Goal: Information Seeking & Learning: Learn about a topic

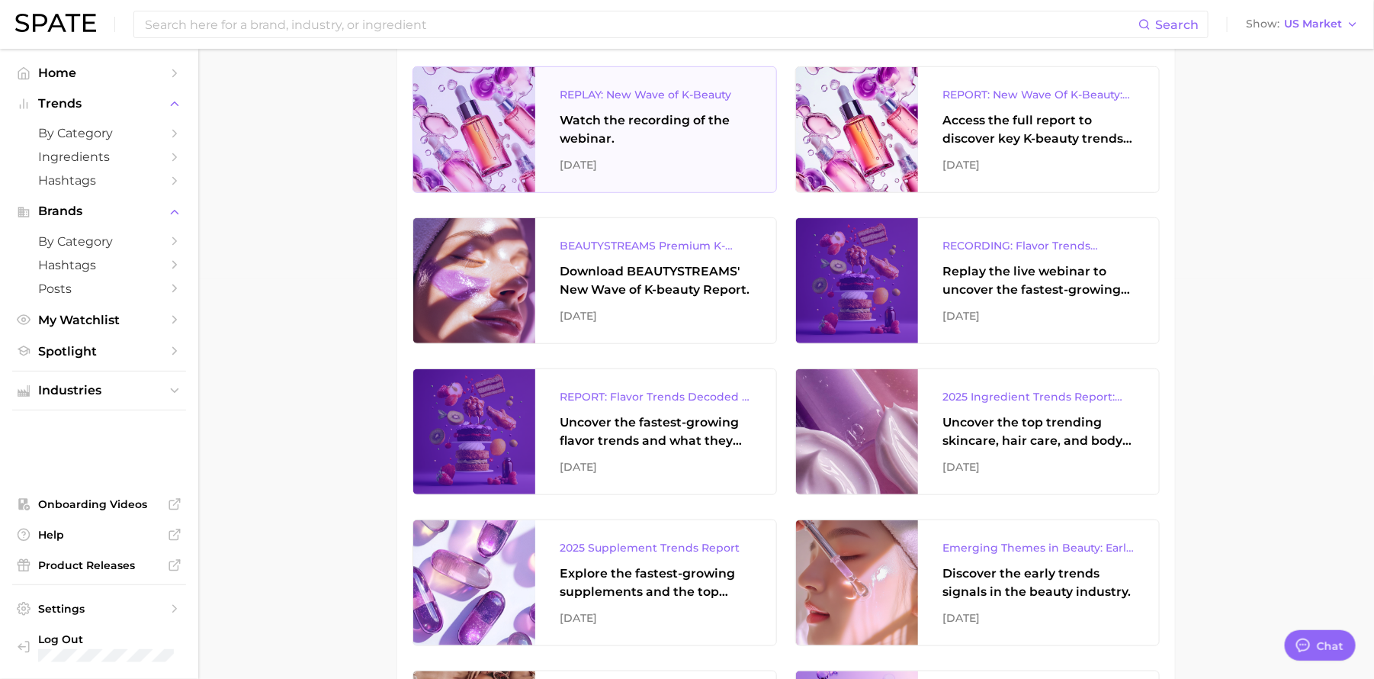
scroll to position [401, 0]
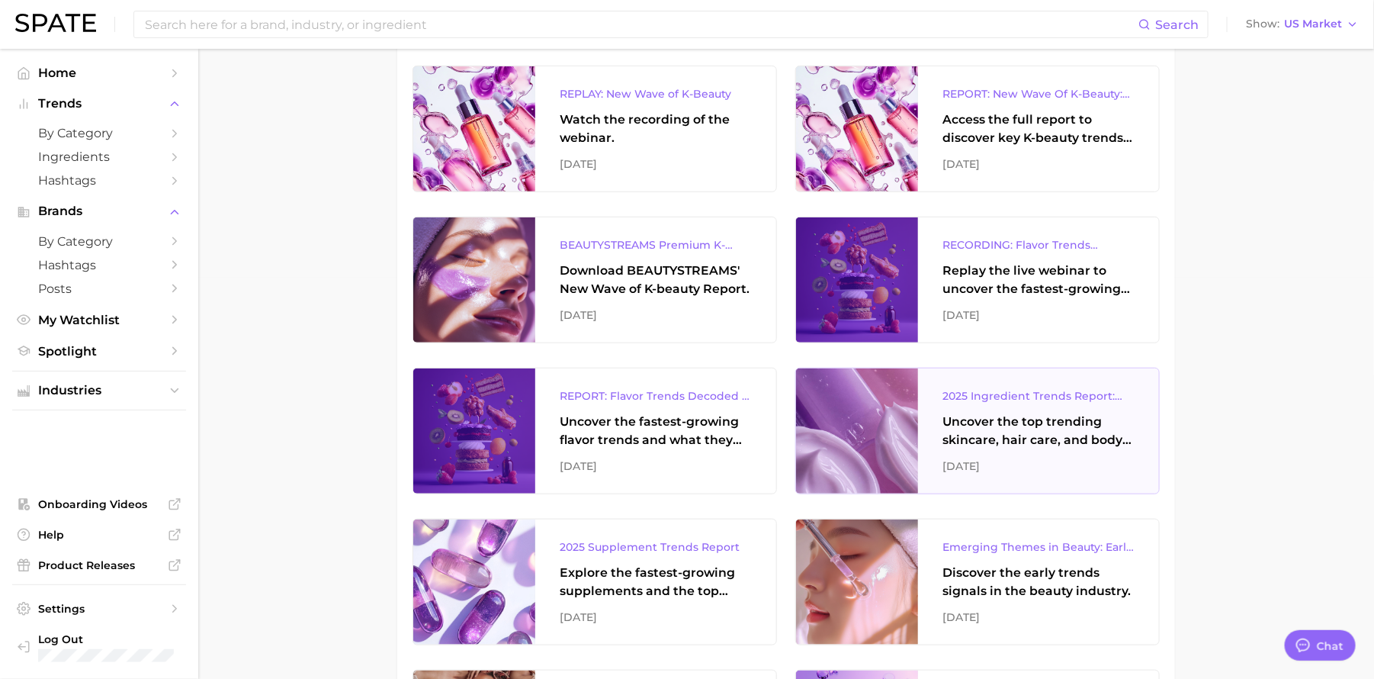
click at [985, 398] on div "2025 Ingredient Trends Report: The Ingredients Defining Beauty in 2025" at bounding box center [1038, 396] width 192 height 18
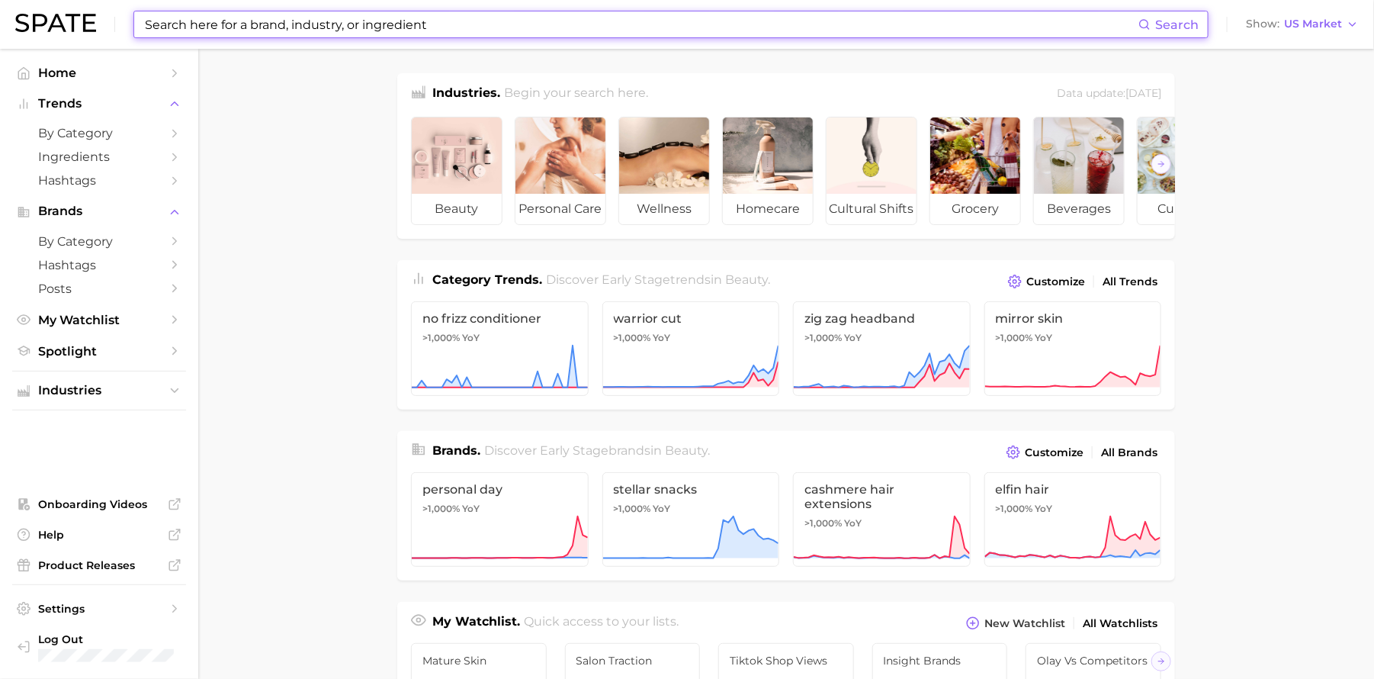
click at [345, 26] on input at bounding box center [640, 24] width 995 height 26
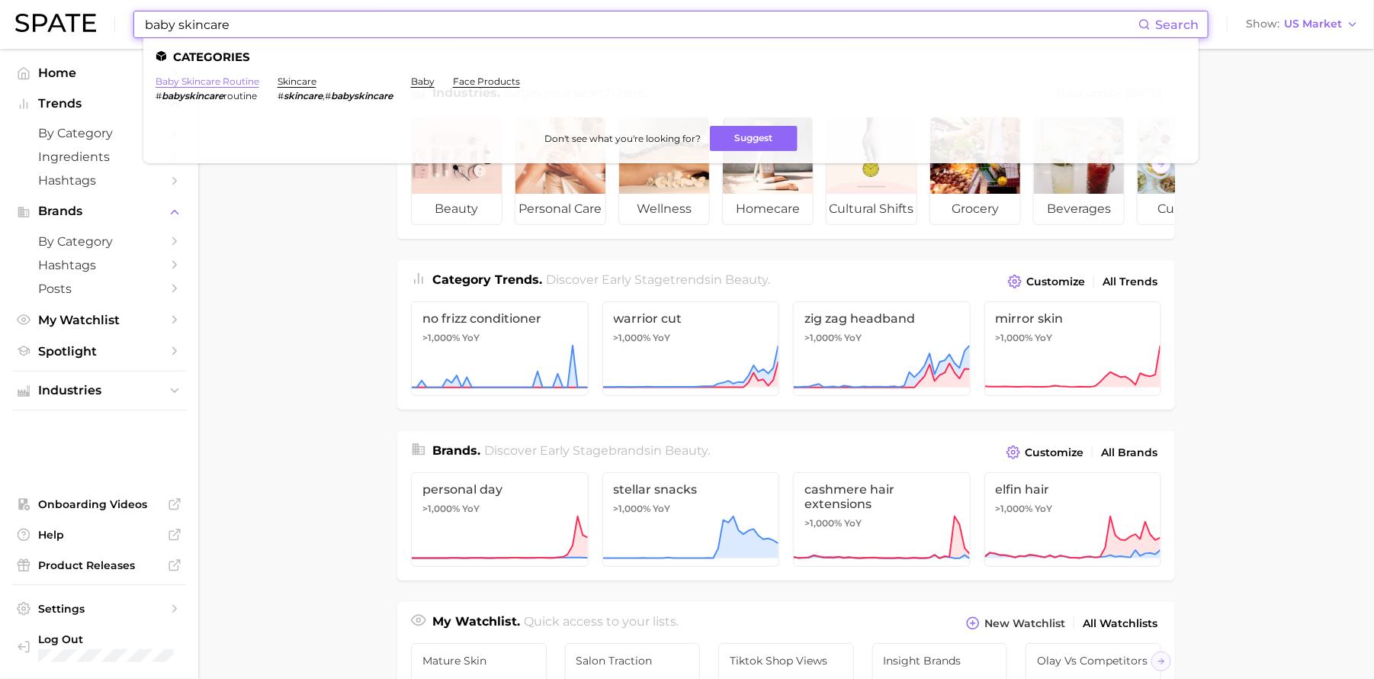
type input "baby skincare"
click at [238, 80] on link "baby skincare routine" at bounding box center [208, 80] width 104 height 11
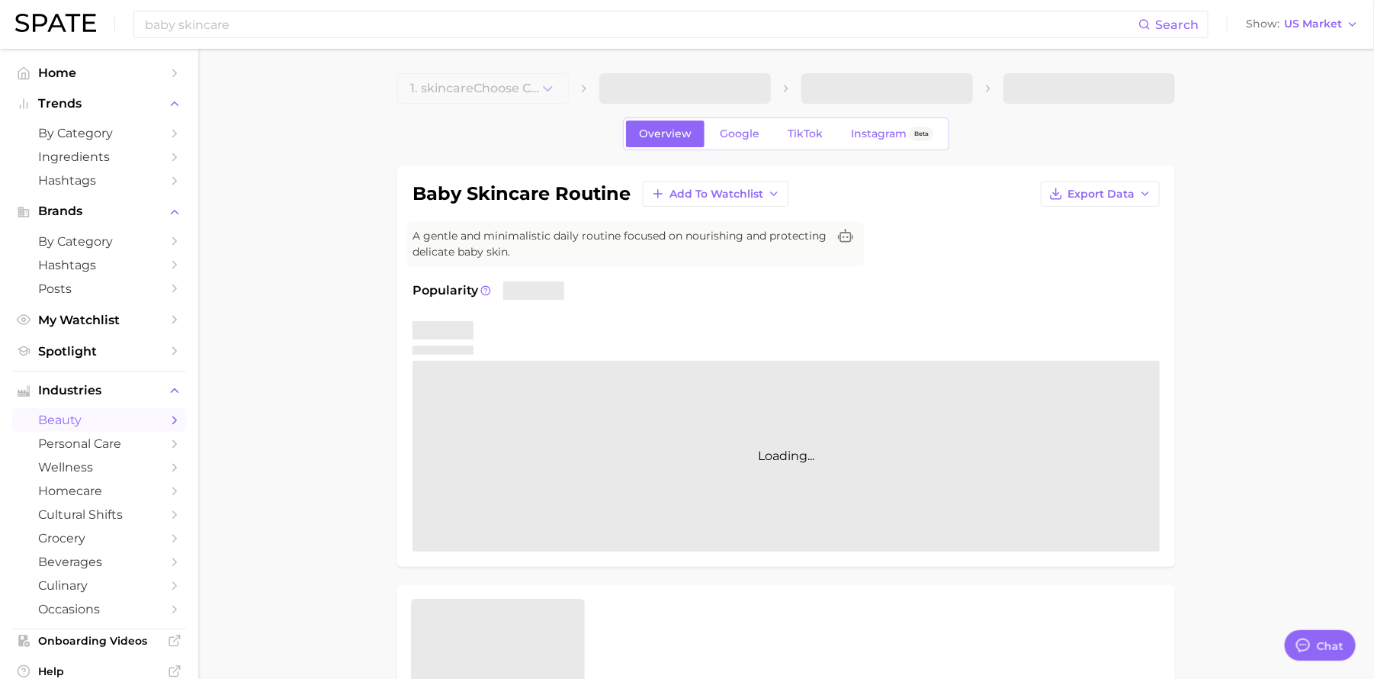
type textarea "x"
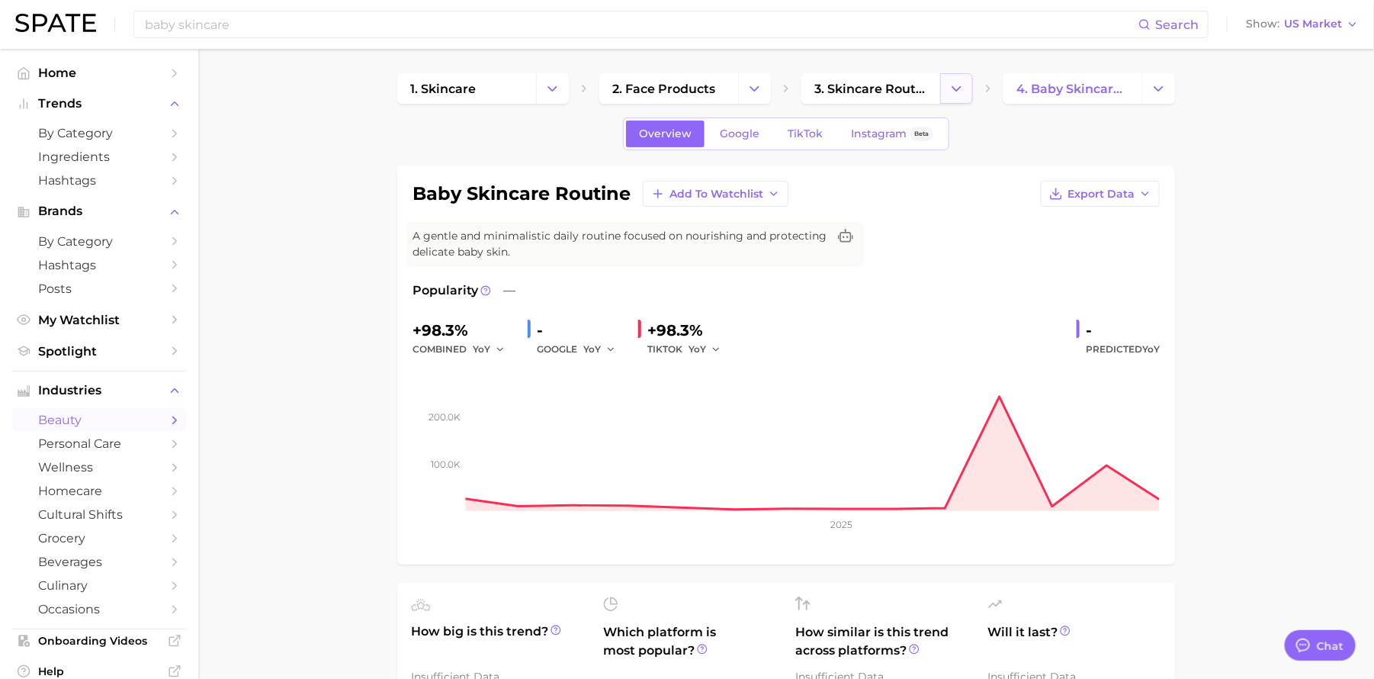
click at [960, 92] on icon "Change Category" at bounding box center [957, 89] width 16 height 16
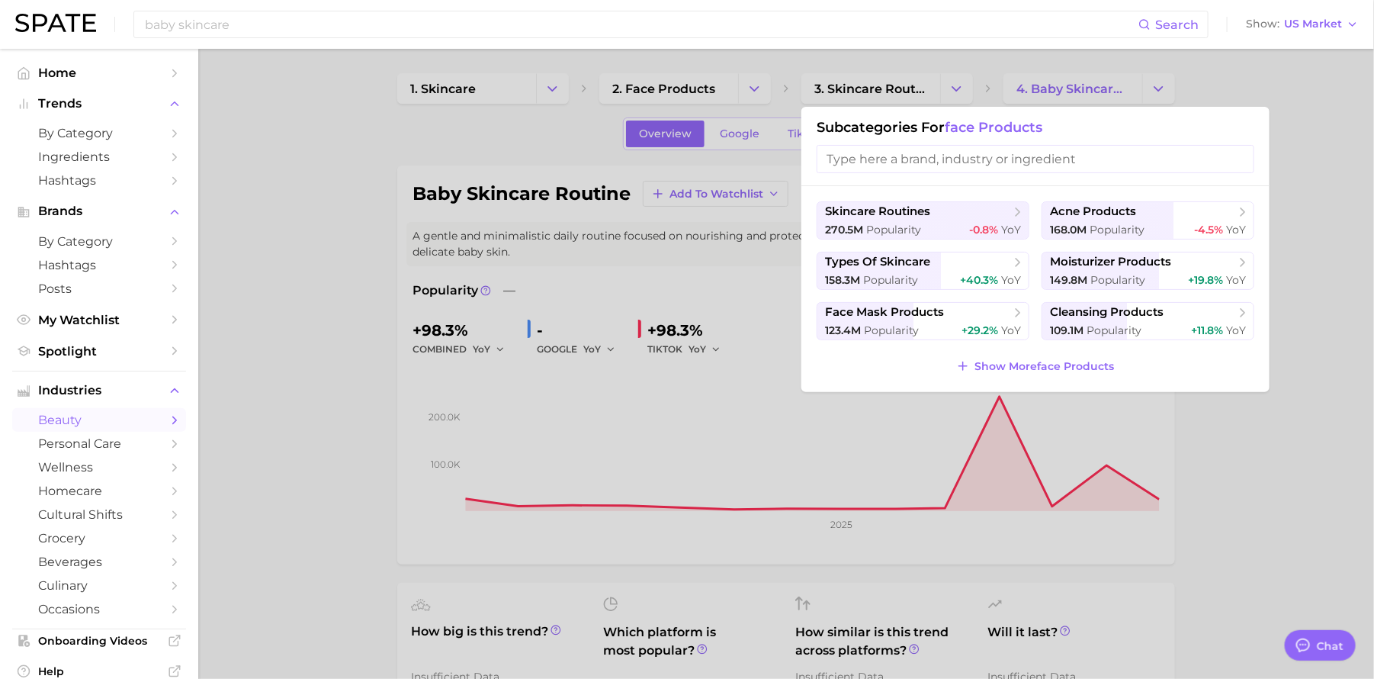
click at [1271, 89] on div at bounding box center [687, 339] width 1374 height 679
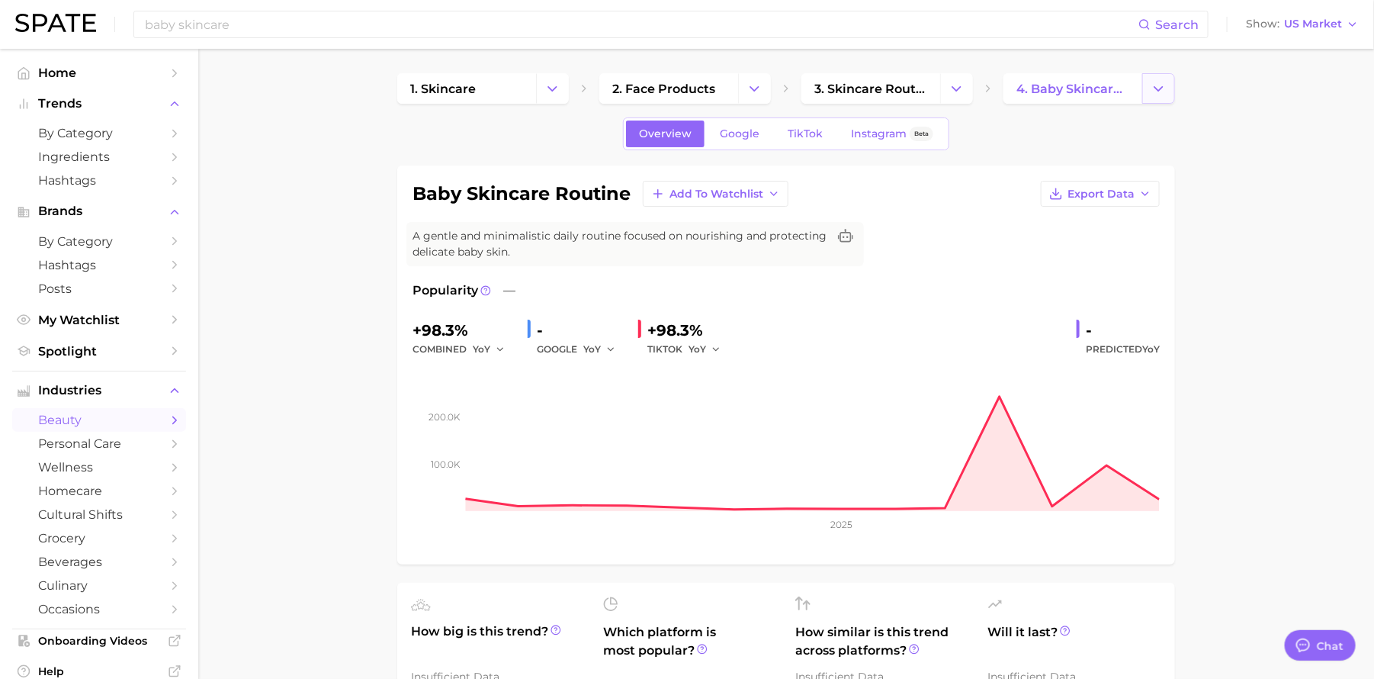
click at [1159, 93] on icon "Change Category" at bounding box center [1159, 89] width 16 height 16
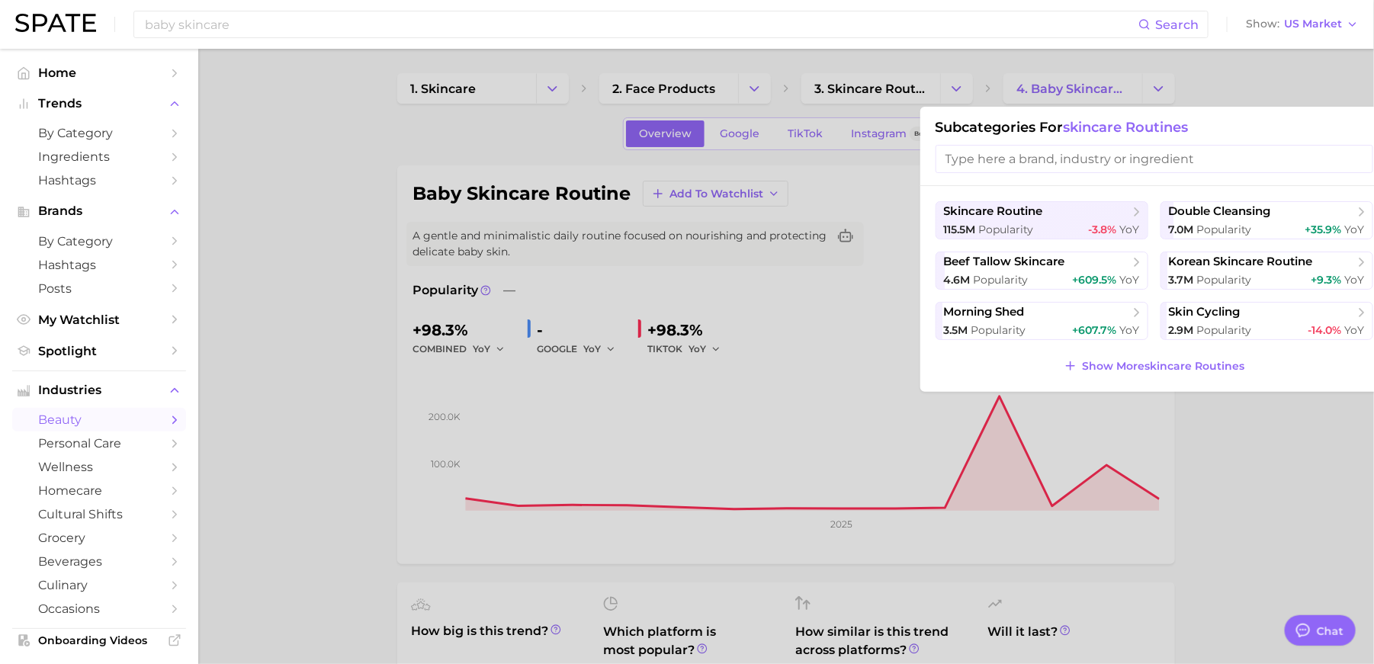
click at [1277, 403] on div at bounding box center [687, 332] width 1374 height 664
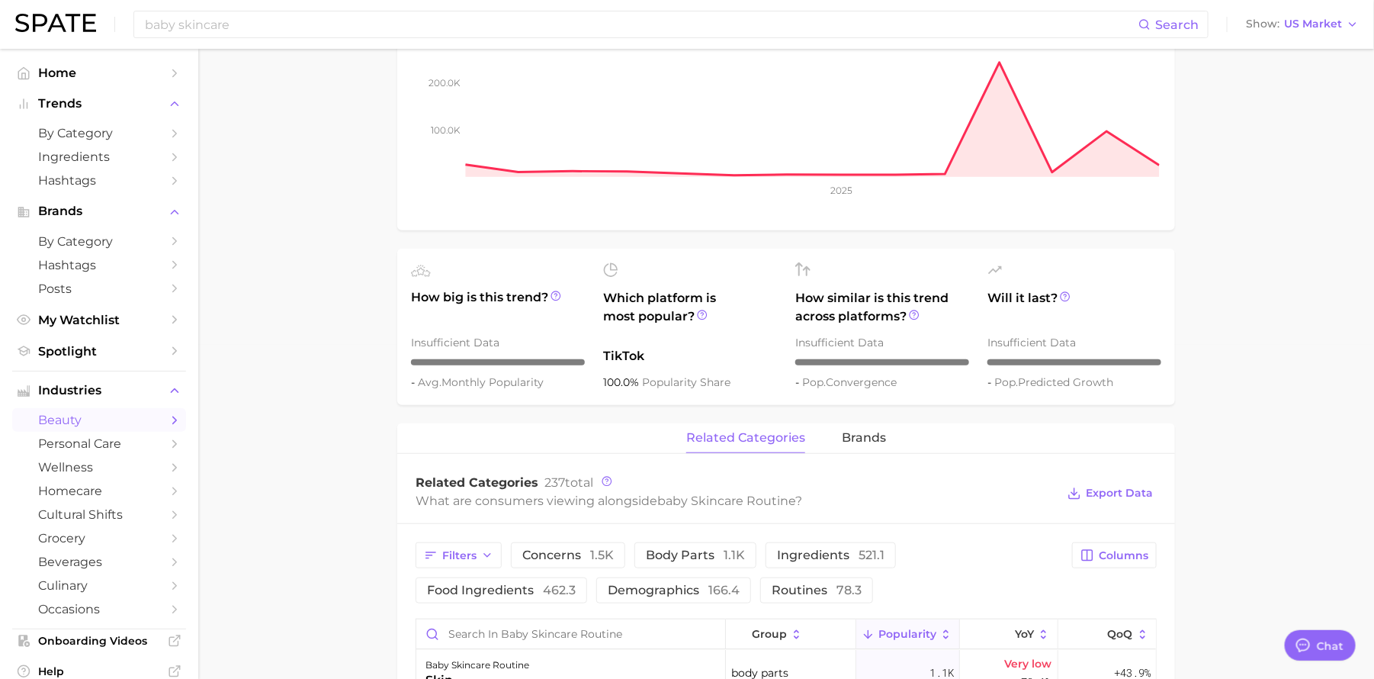
scroll to position [18, 0]
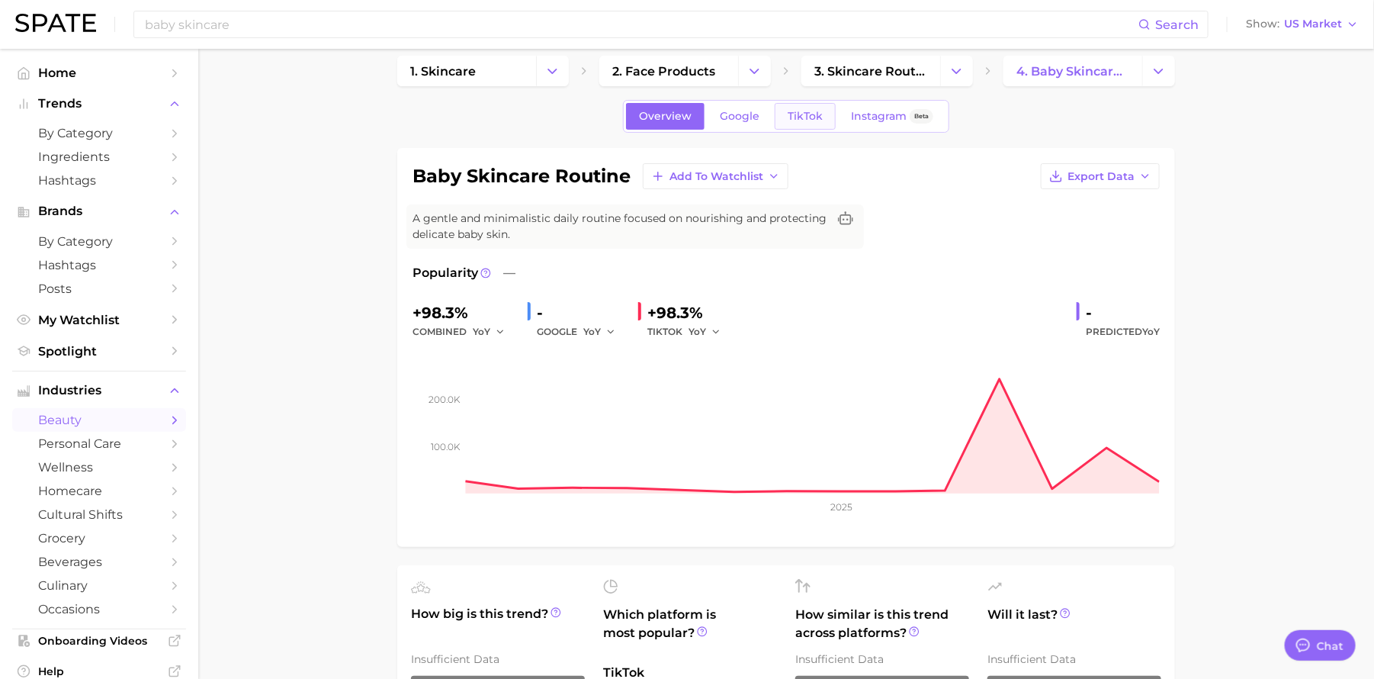
click at [808, 114] on span "TikTok" at bounding box center [805, 116] width 35 height 13
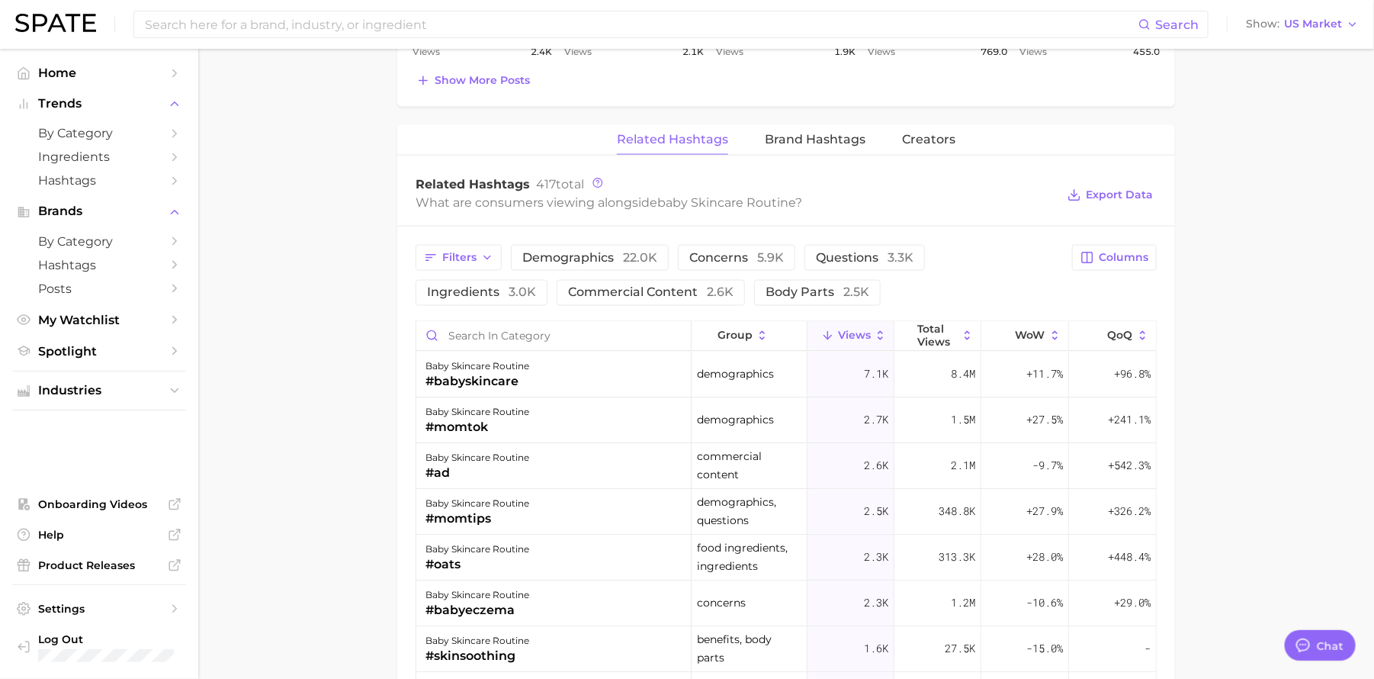
scroll to position [999, 0]
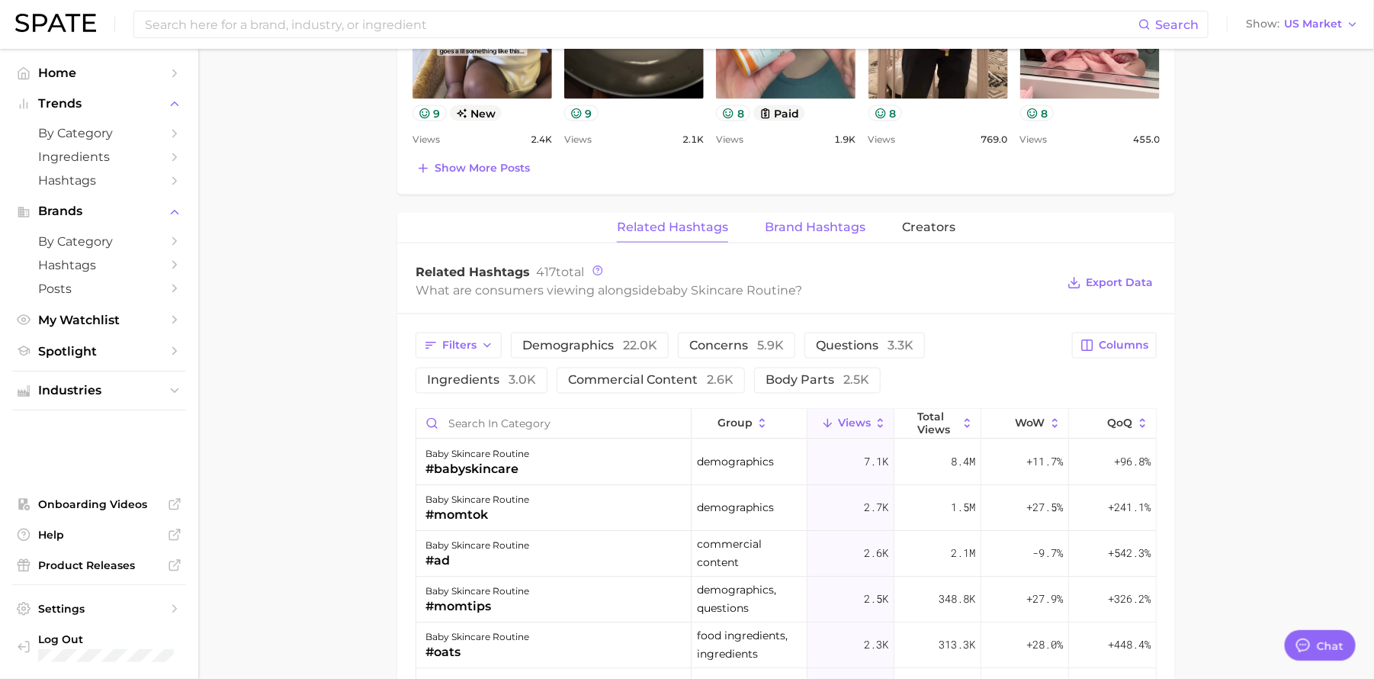
click at [842, 233] on span "Brand Hashtags" at bounding box center [815, 227] width 101 height 14
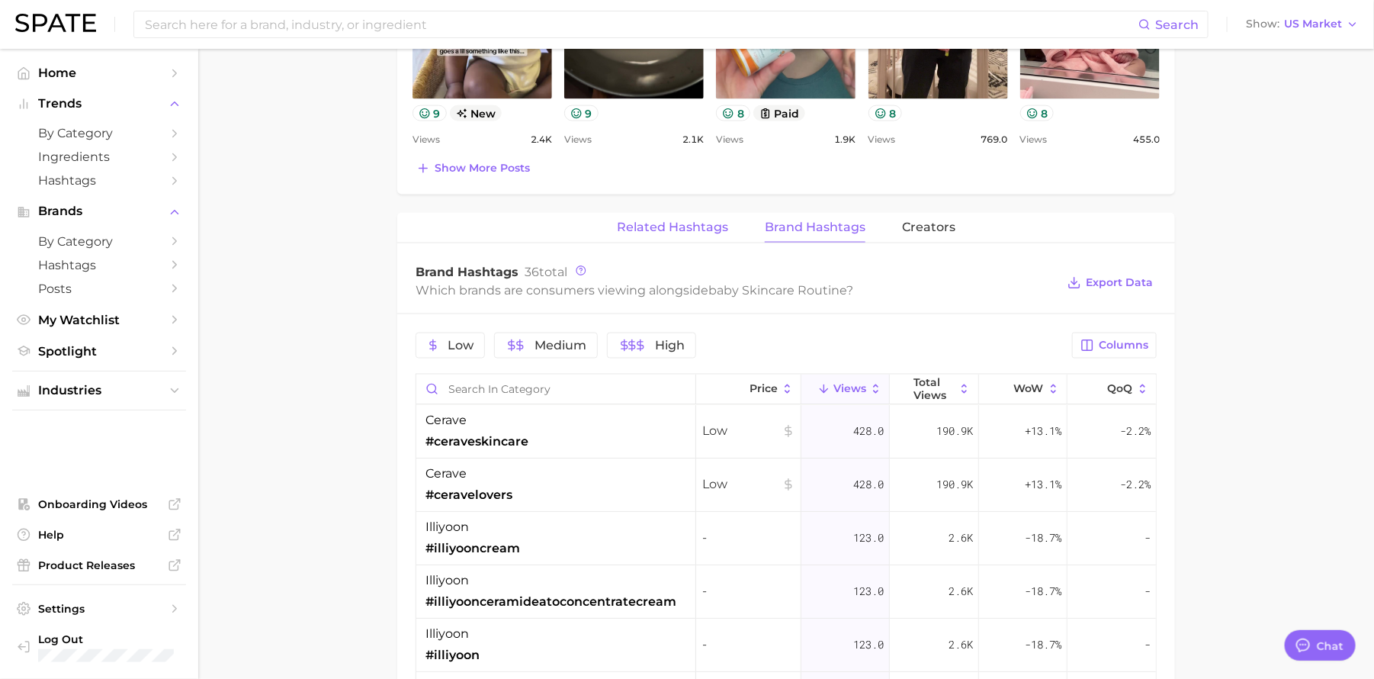
click at [711, 236] on button "Related Hashtags" at bounding box center [672, 228] width 111 height 30
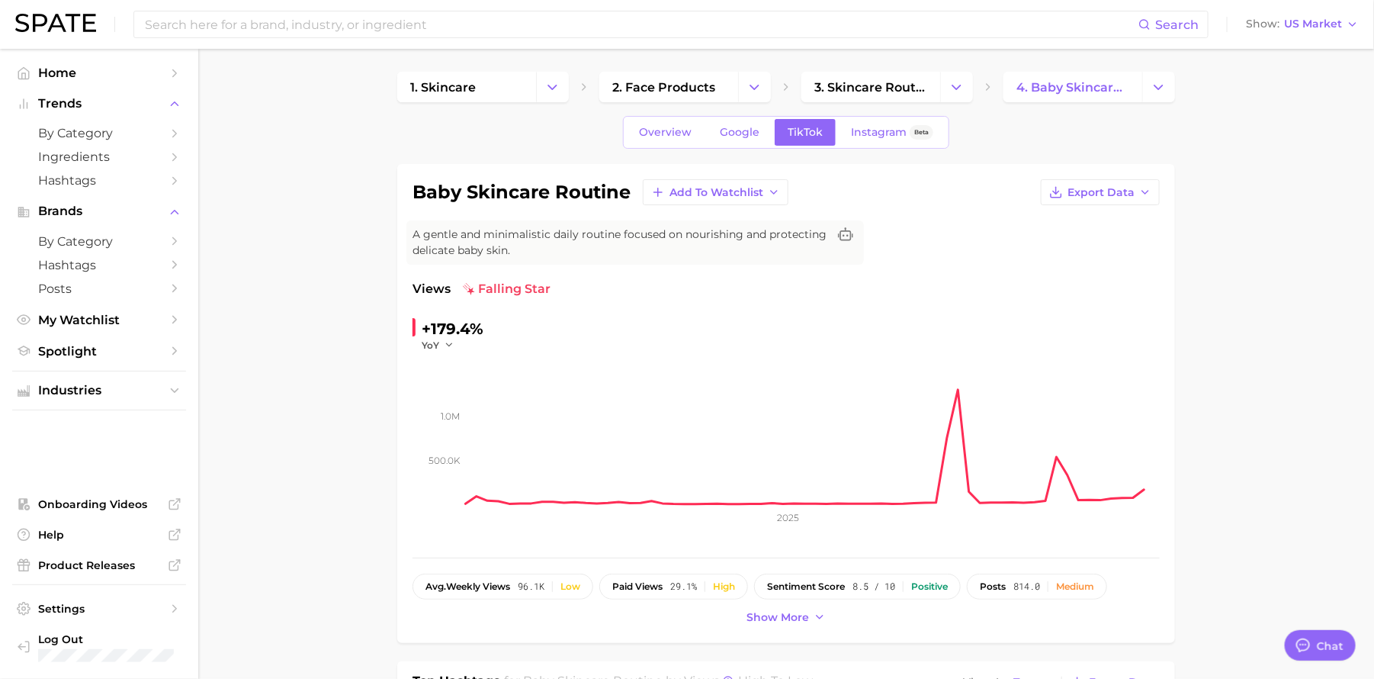
scroll to position [0, 0]
click at [109, 384] on span "Industries" at bounding box center [99, 391] width 122 height 14
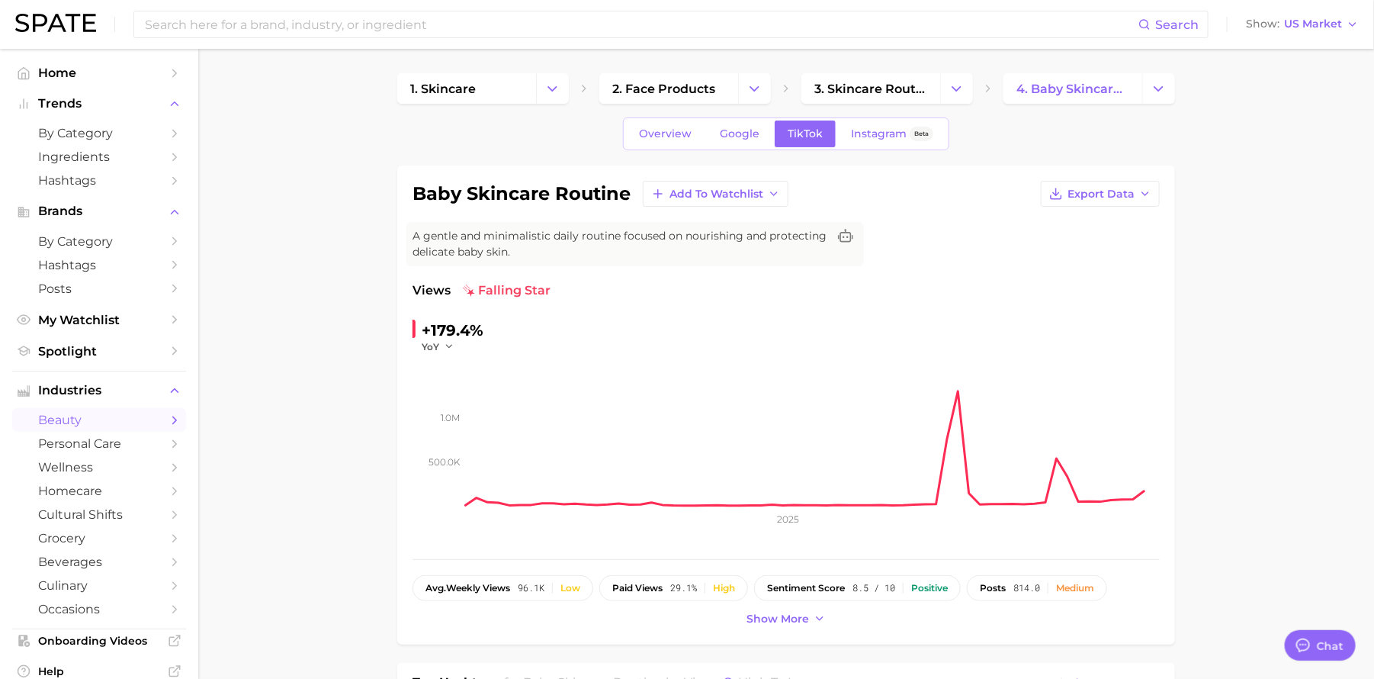
click at [97, 418] on span "beauty" at bounding box center [99, 420] width 122 height 14
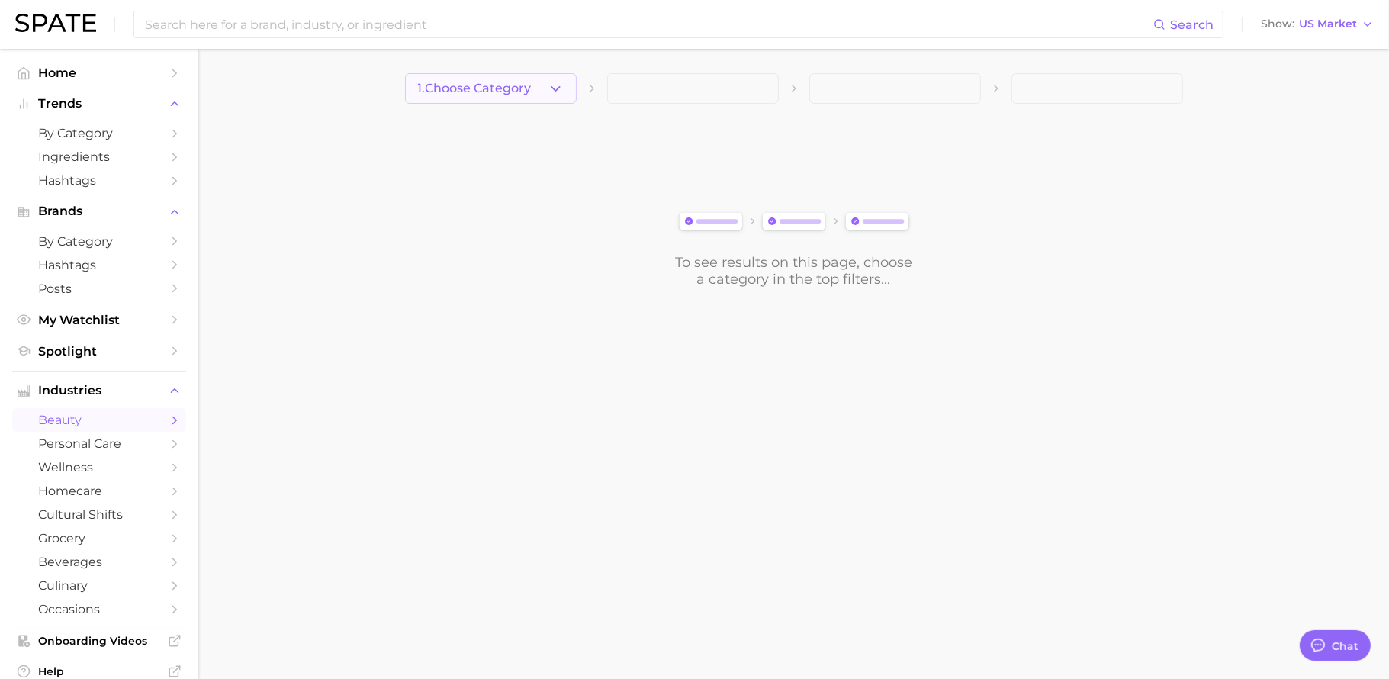
click at [547, 93] on icon "button" at bounding box center [555, 89] width 16 height 16
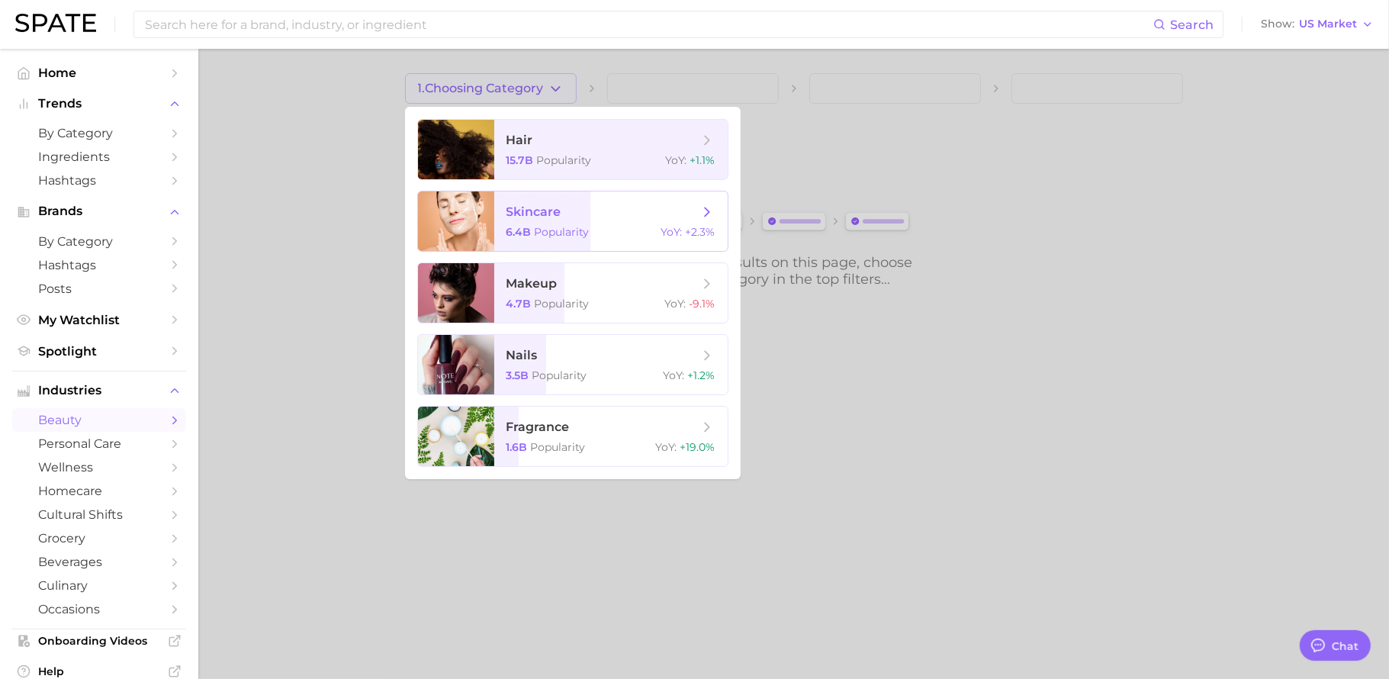
click at [603, 220] on span "skincare" at bounding box center [602, 212] width 192 height 17
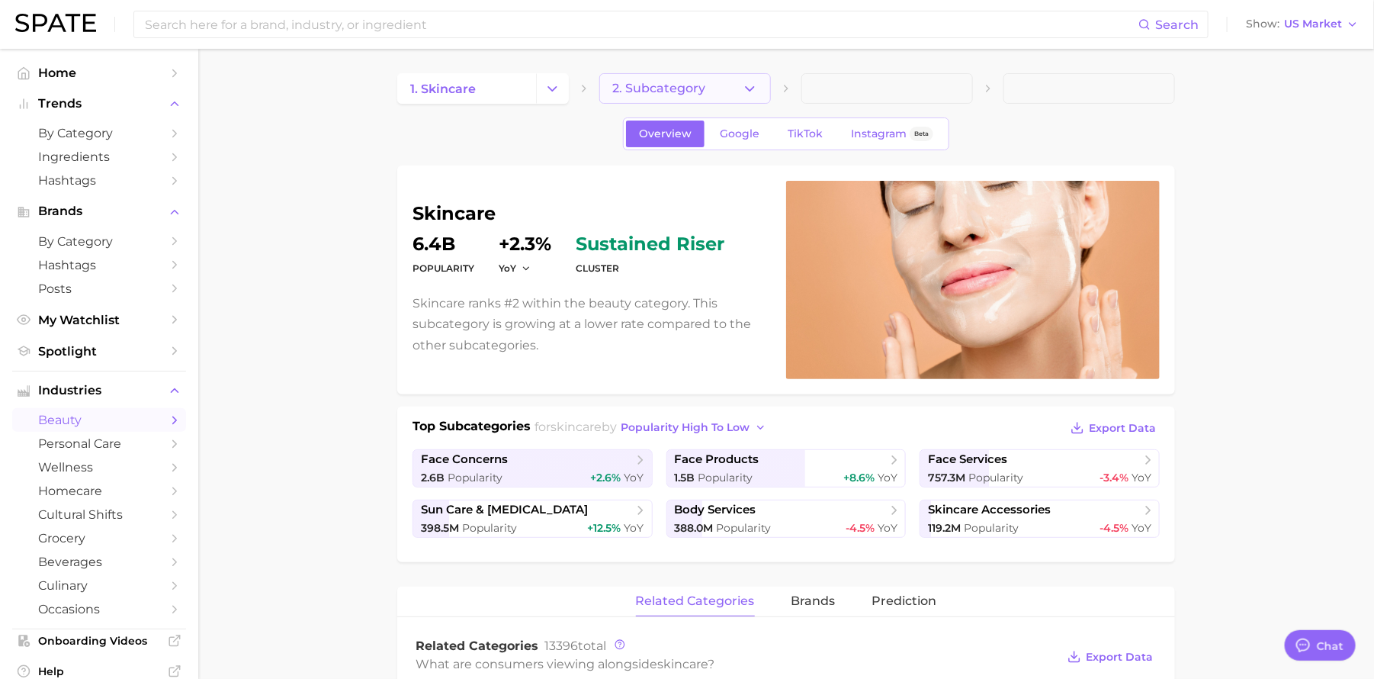
click at [716, 93] on button "2. Subcategory" at bounding box center [685, 88] width 172 height 31
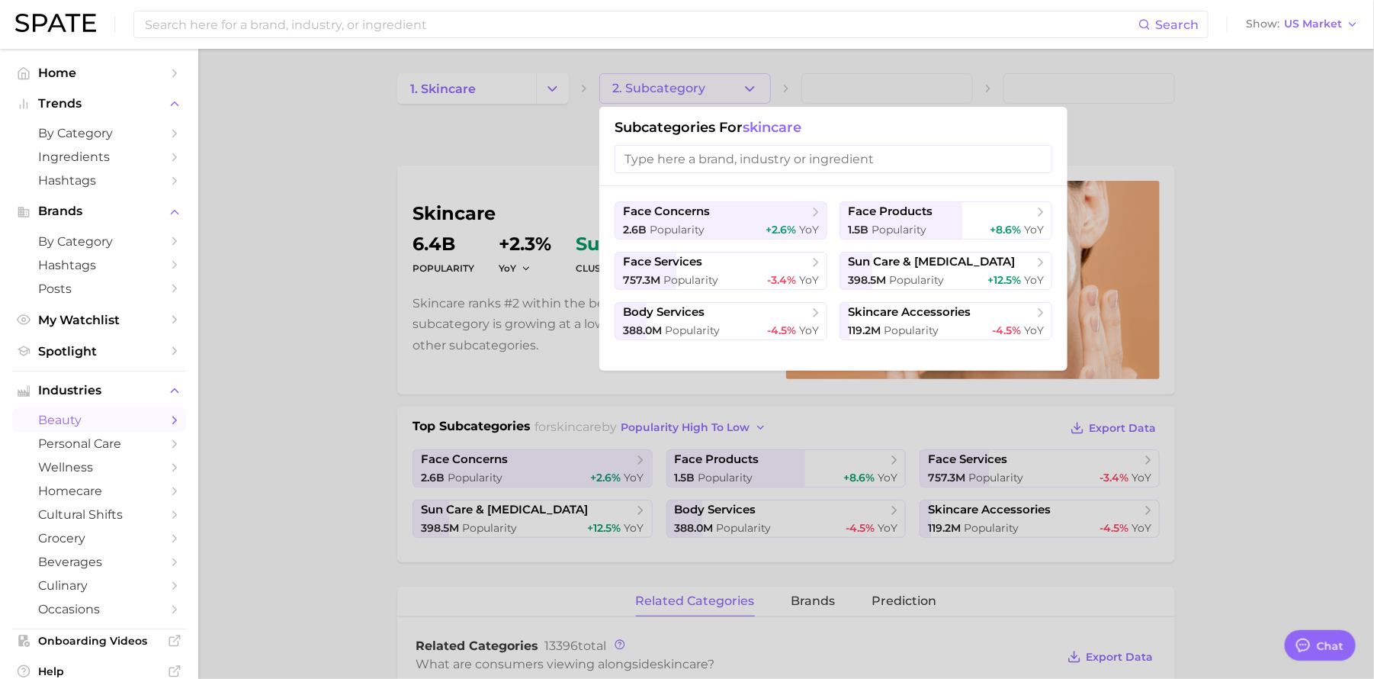
click at [729, 160] on input "search" at bounding box center [834, 159] width 438 height 28
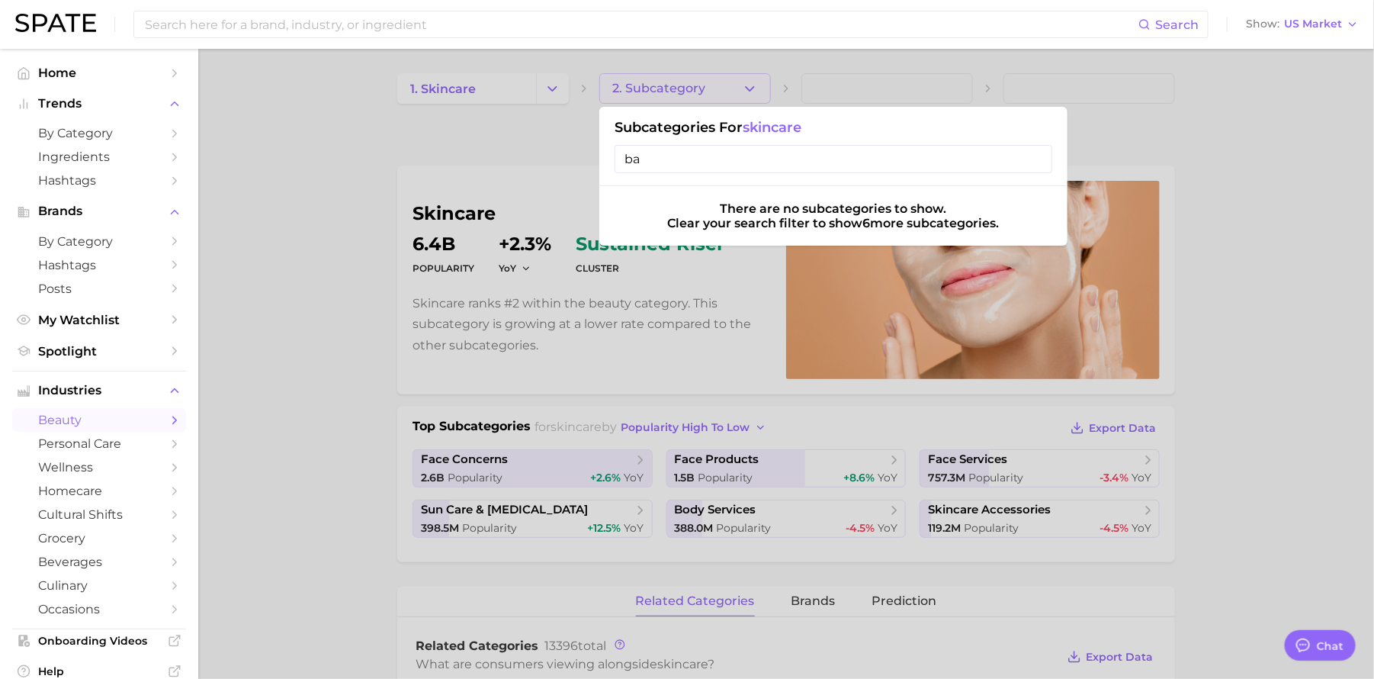
type input "b"
type input "a"
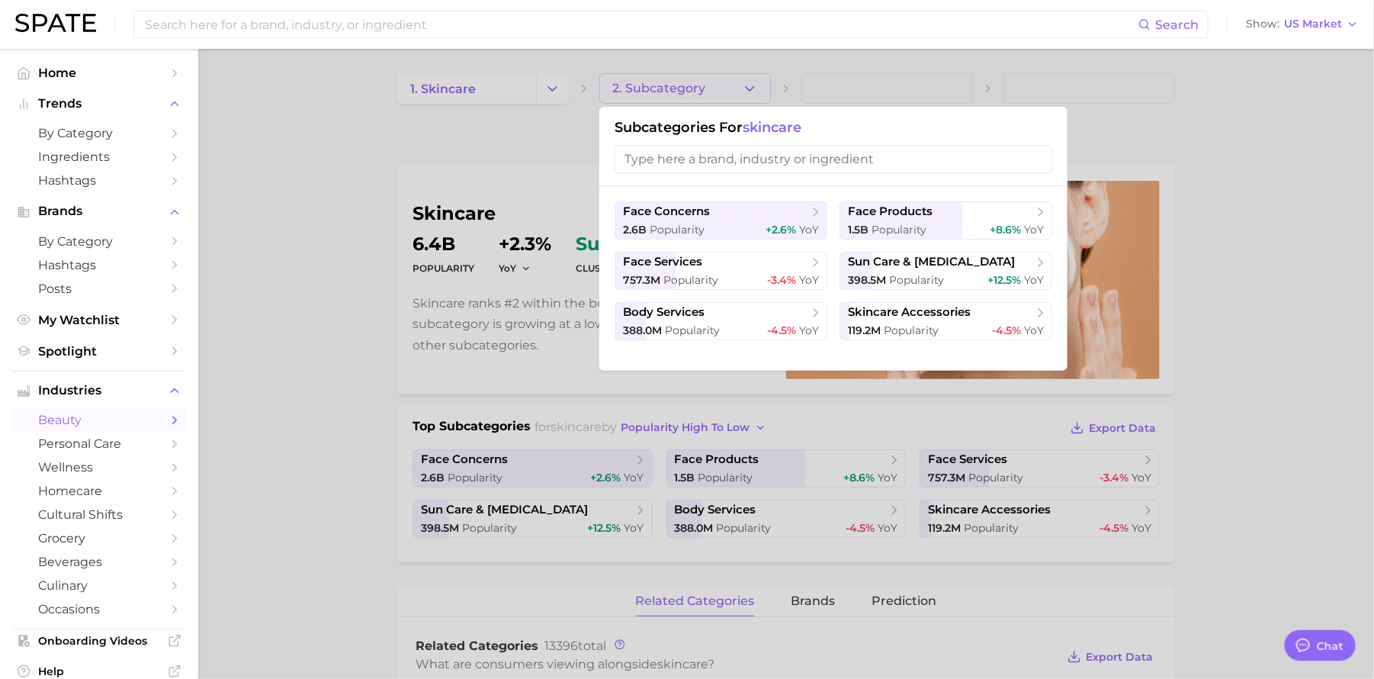
click at [340, 371] on div at bounding box center [687, 339] width 1374 height 679
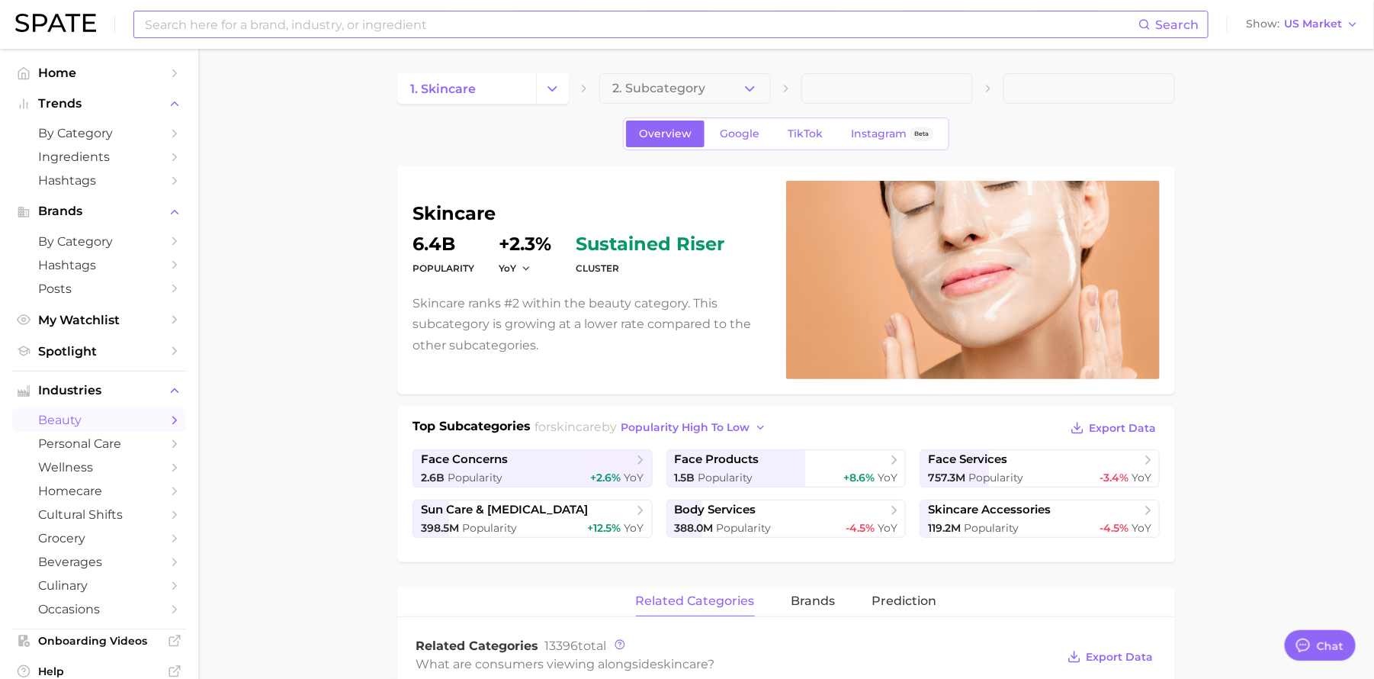
click at [368, 25] on input at bounding box center [640, 24] width 995 height 26
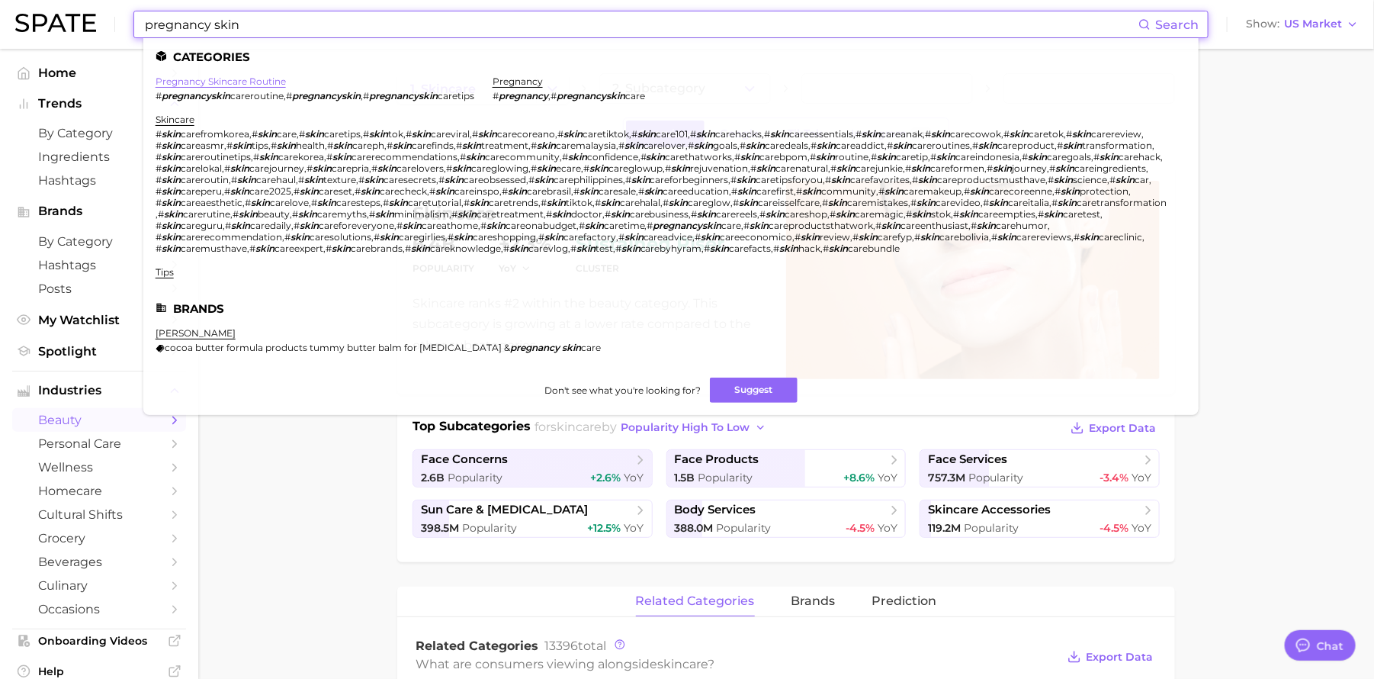
type input "pregnancy skin"
click at [262, 79] on link "pregnancy skincare routine" at bounding box center [221, 80] width 130 height 11
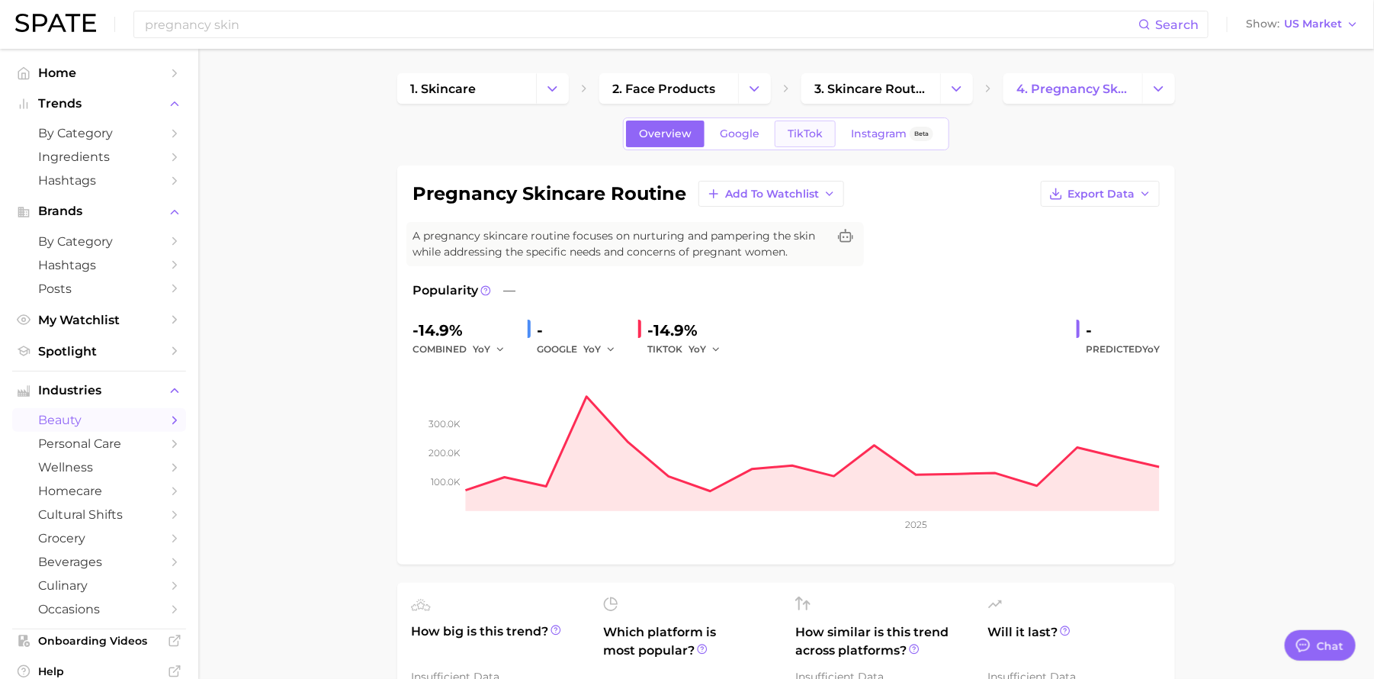
click at [821, 137] on span "TikTok" at bounding box center [805, 133] width 35 height 13
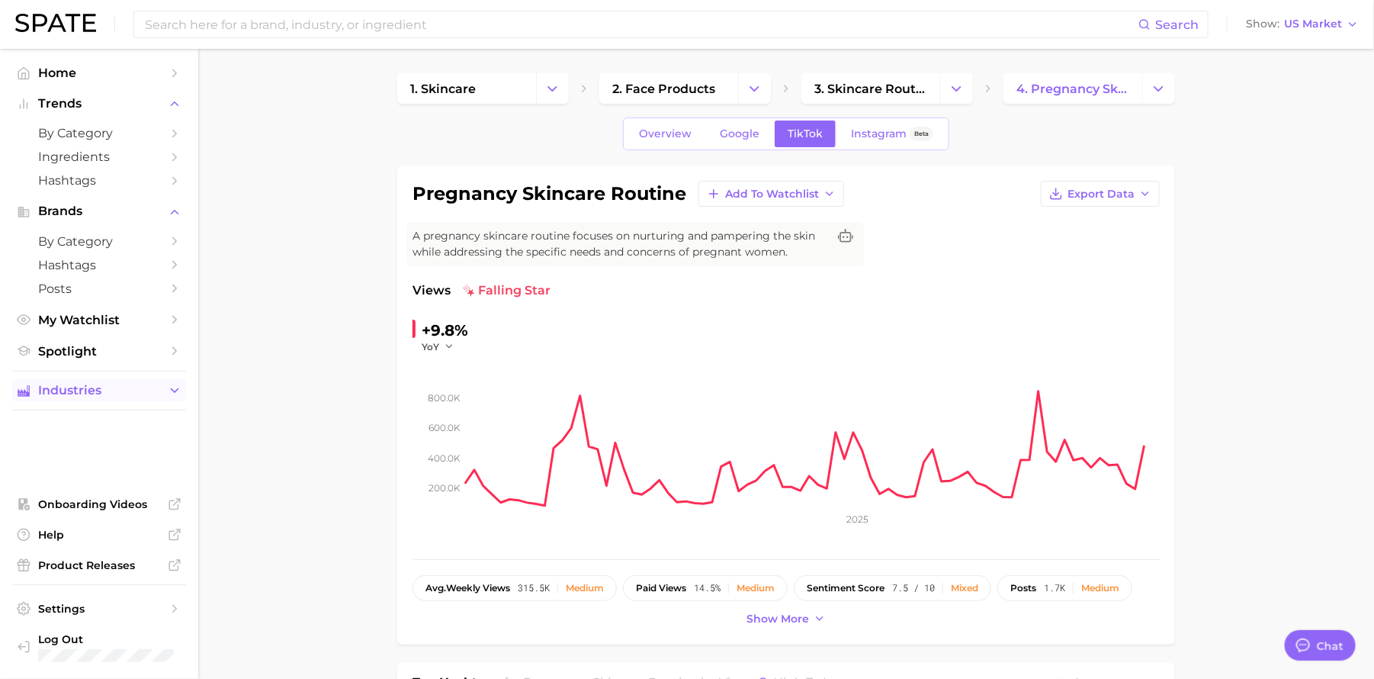
click at [120, 386] on span "Industries" at bounding box center [99, 391] width 122 height 14
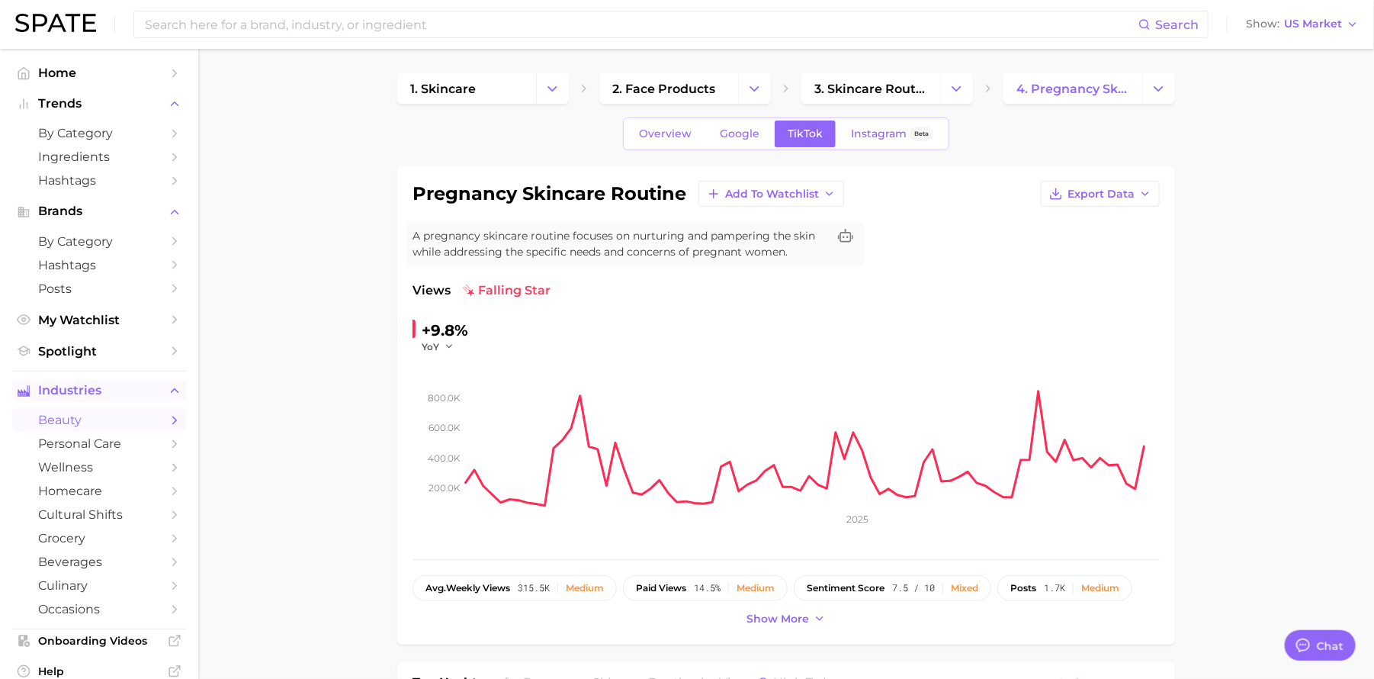
click at [117, 389] on span "Industries" at bounding box center [99, 391] width 122 height 14
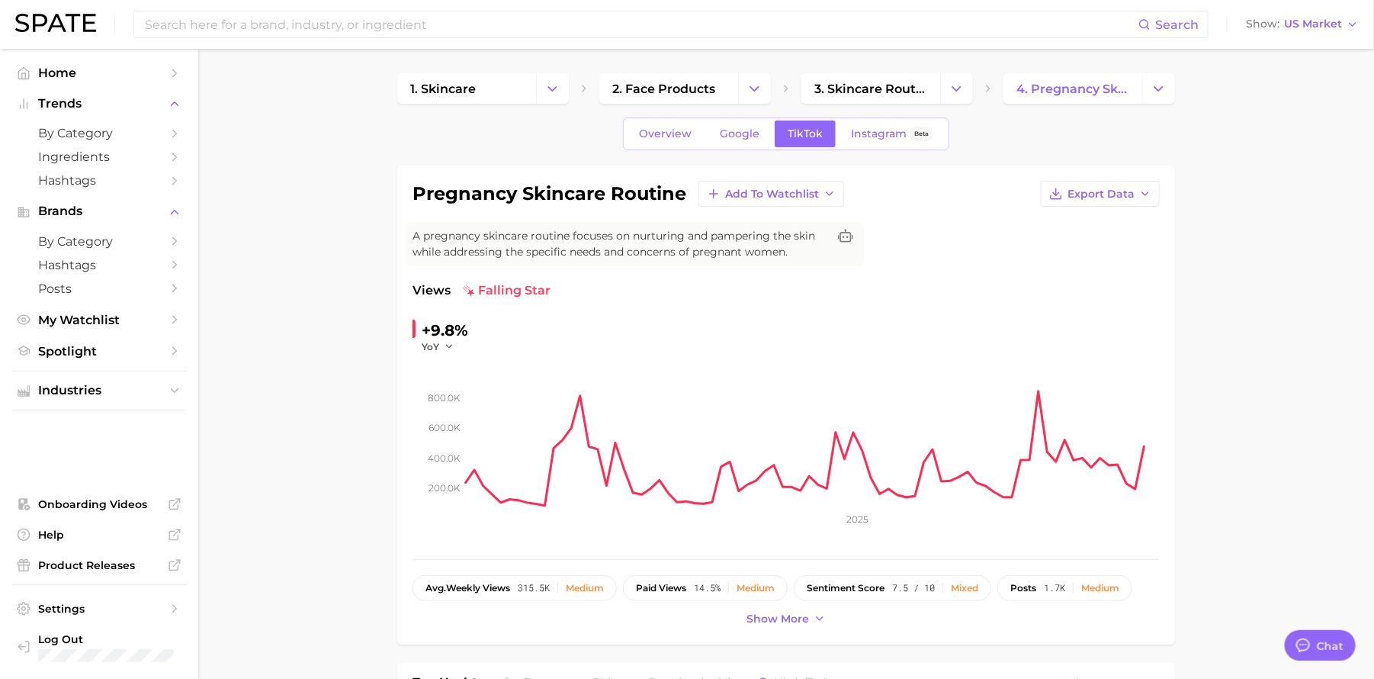
click at [127, 374] on ul "Industries" at bounding box center [99, 391] width 174 height 40
click at [133, 387] on span "Industries" at bounding box center [99, 391] width 122 height 14
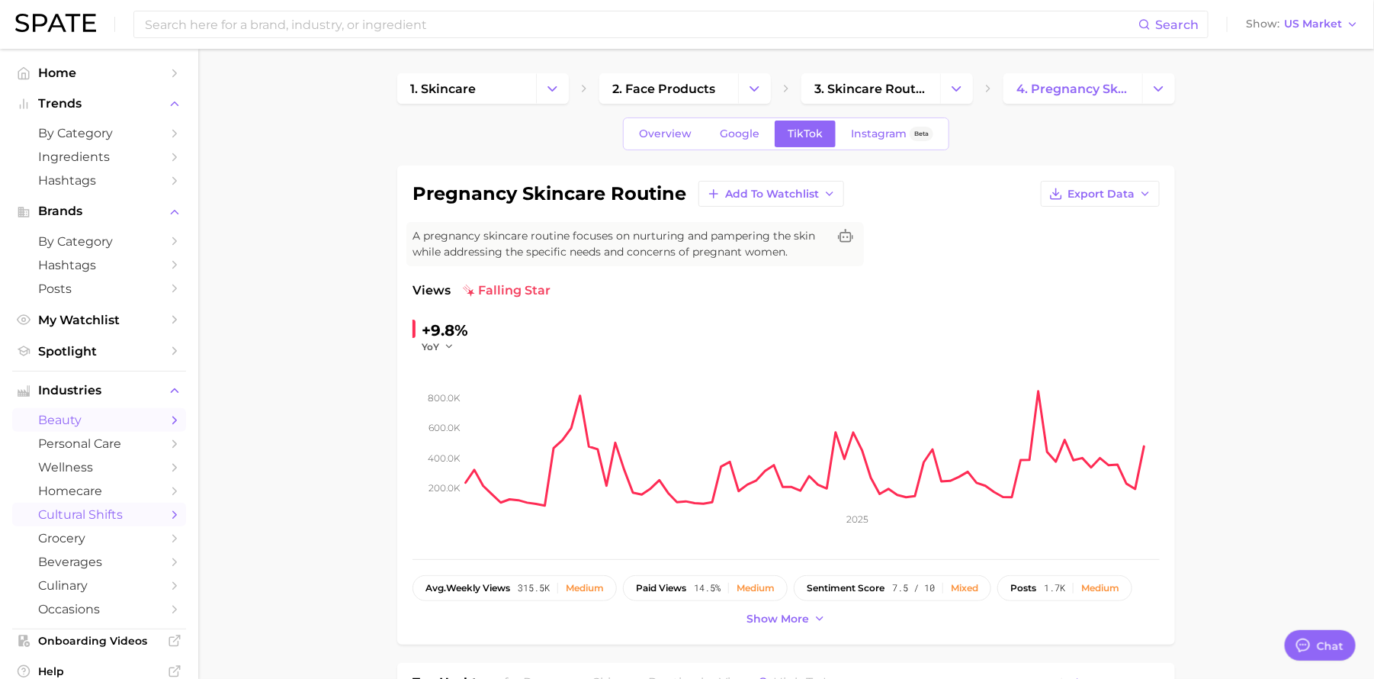
click at [97, 515] on span "cultural shifts" at bounding box center [99, 514] width 122 height 14
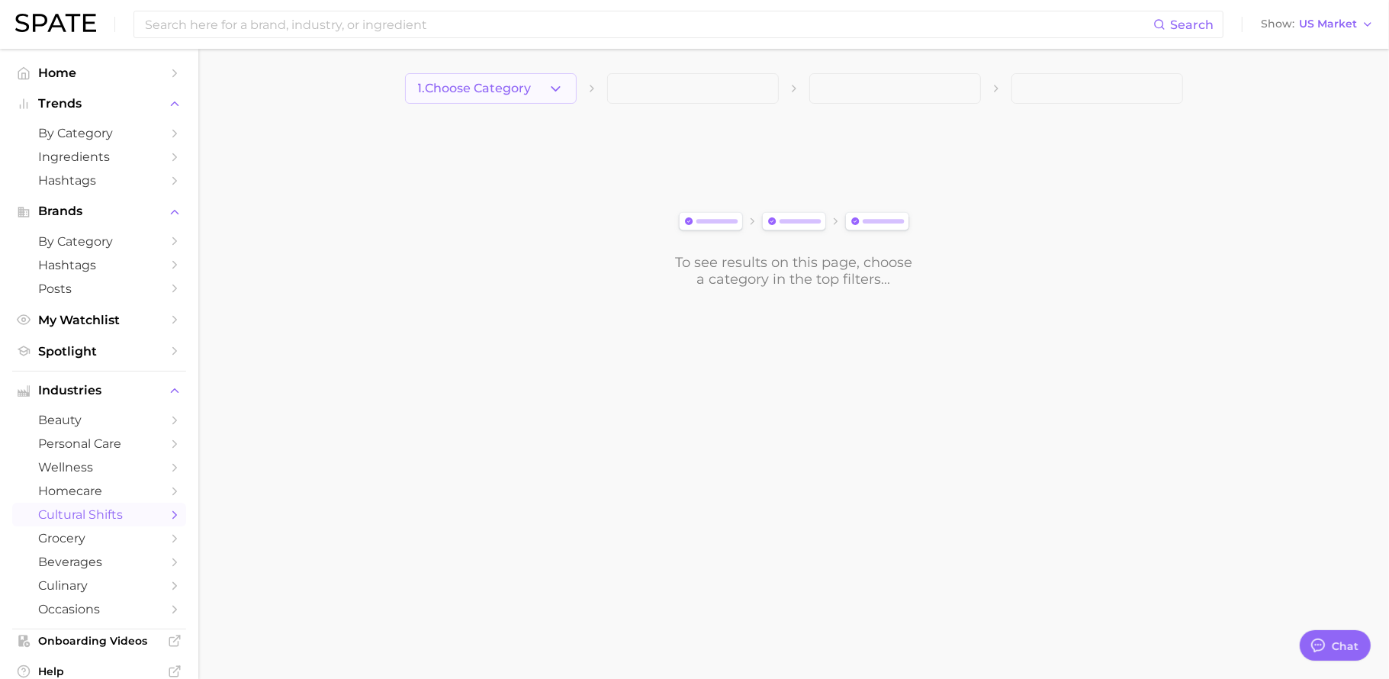
click at [551, 93] on icon "button" at bounding box center [555, 89] width 16 height 16
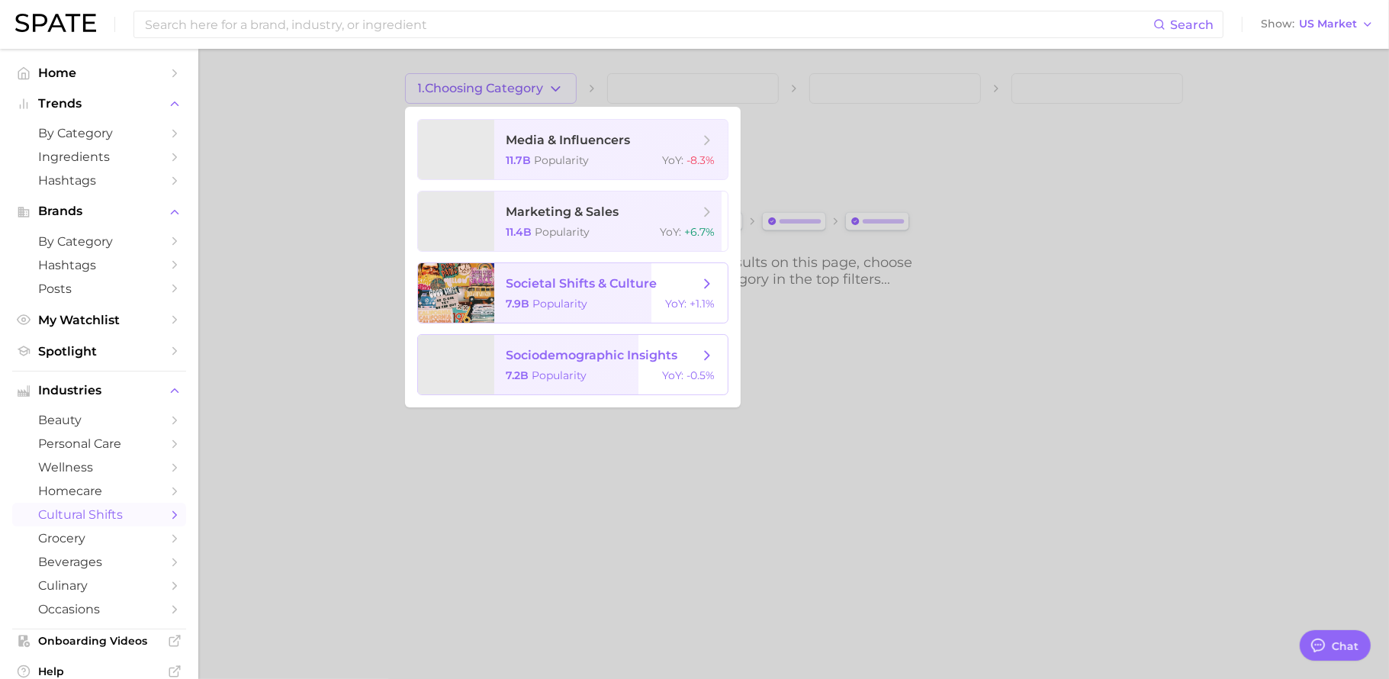
click at [601, 367] on span "sociodemographic insights 7.2b Popularity YoY : -0.5%" at bounding box center [610, 364] width 233 height 59
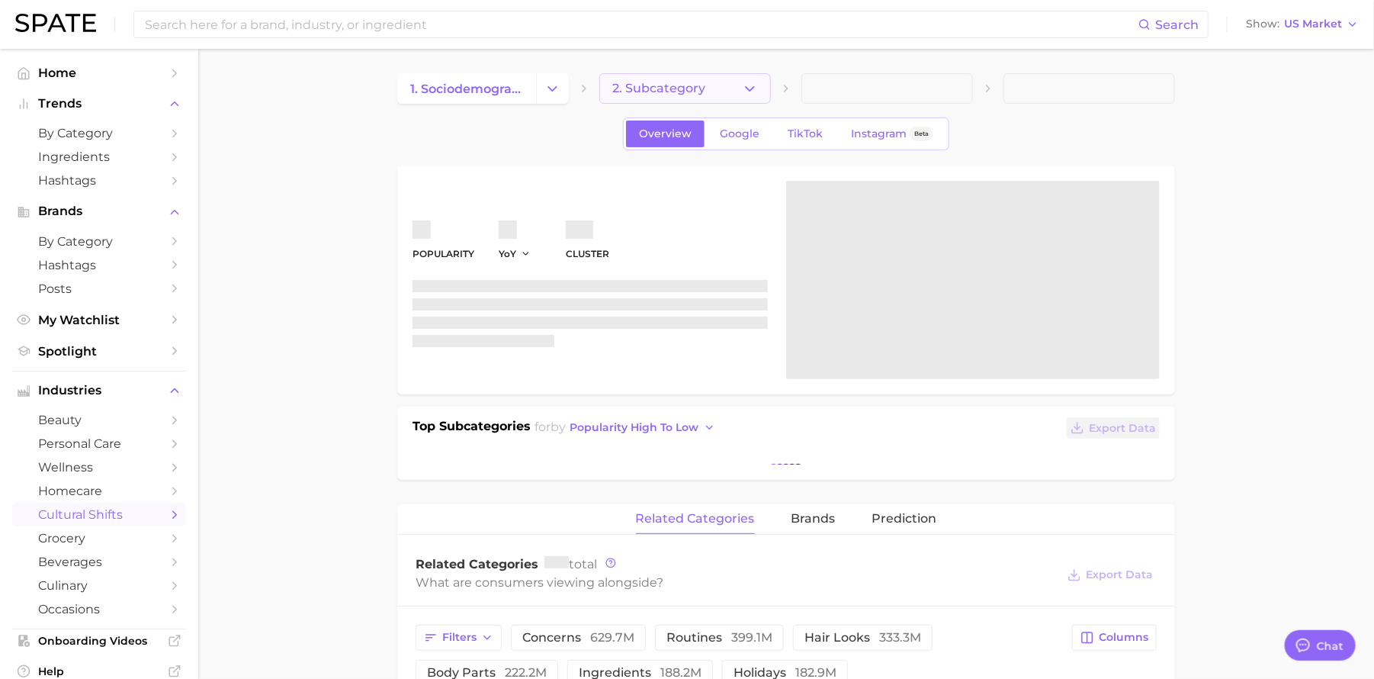
click at [748, 92] on icon "button" at bounding box center [750, 89] width 16 height 16
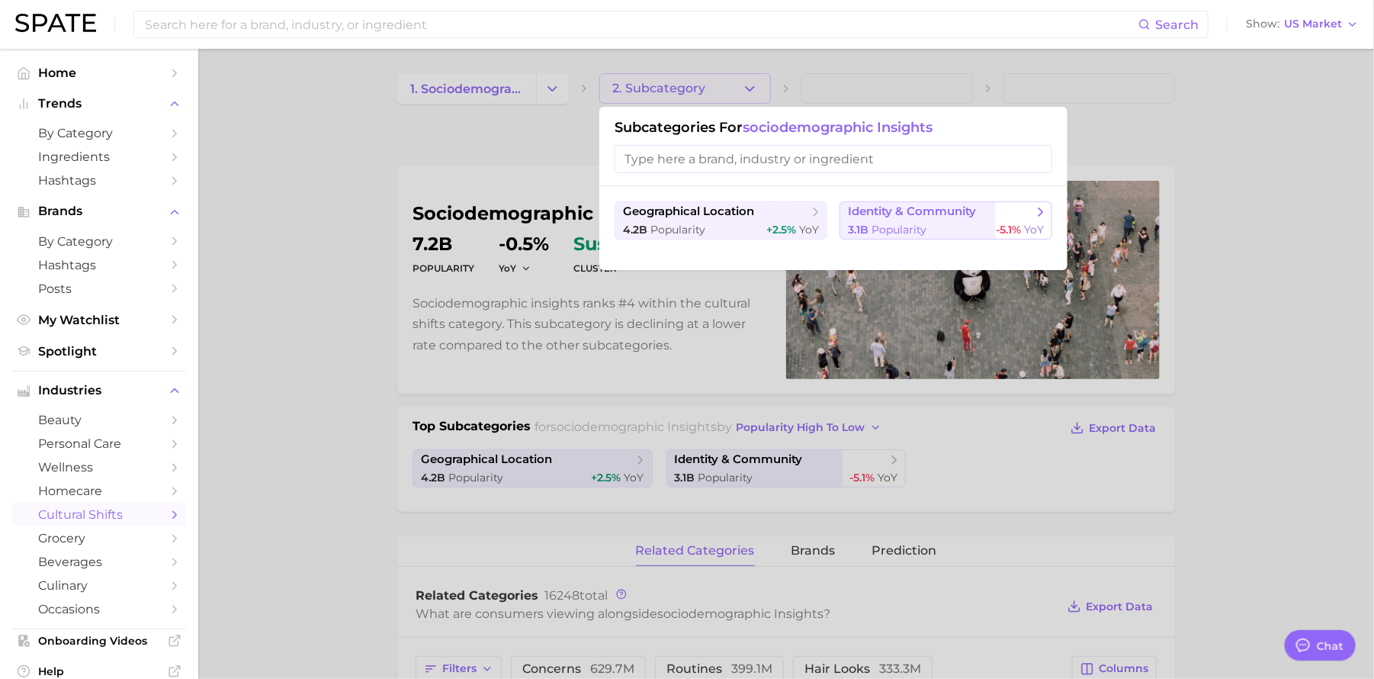
click at [946, 230] on div "3.1b Popularity -5.1% YoY" at bounding box center [946, 230] width 196 height 14
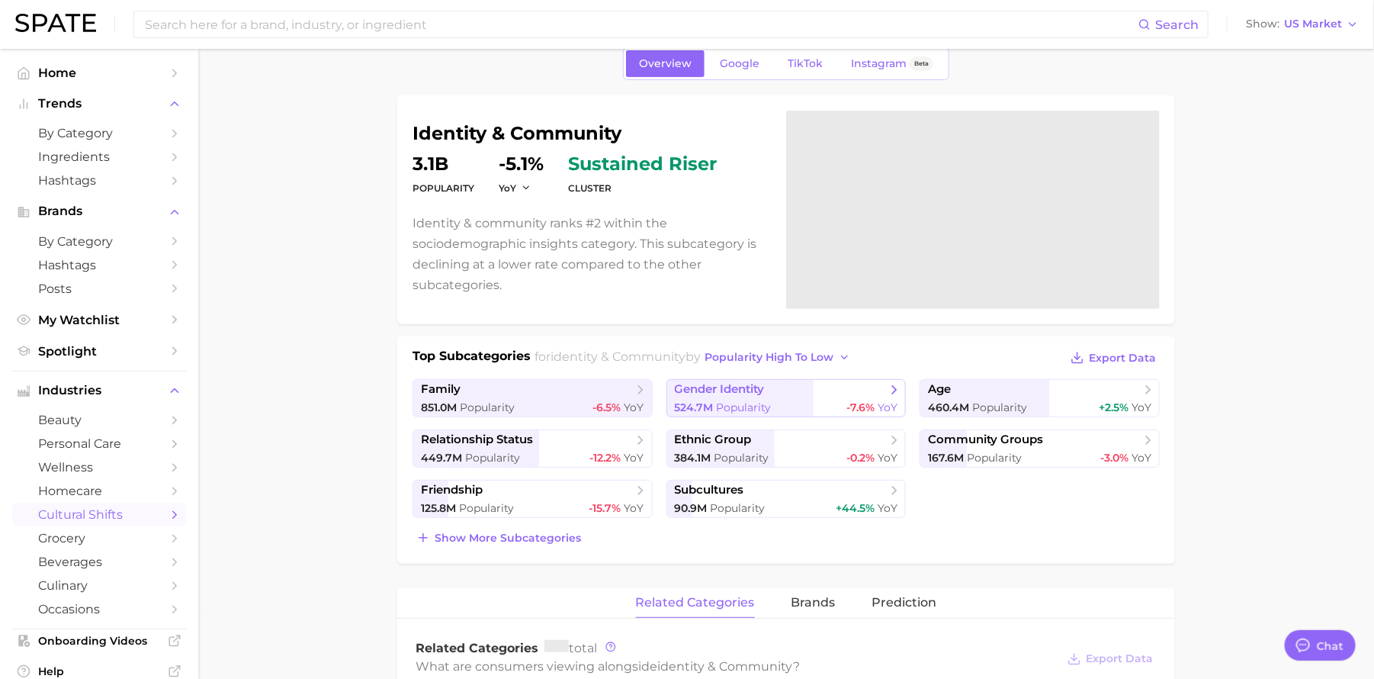
scroll to position [118, 0]
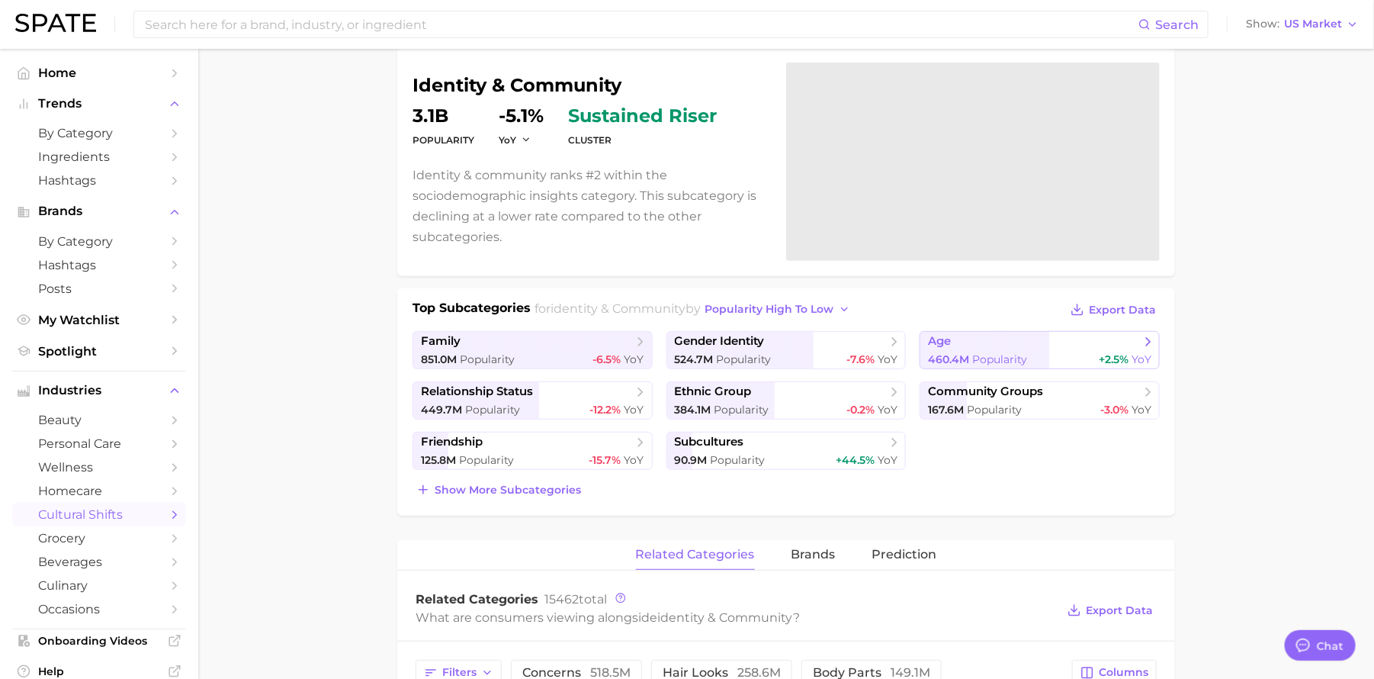
click at [993, 352] on span "Popularity" at bounding box center [999, 359] width 55 height 14
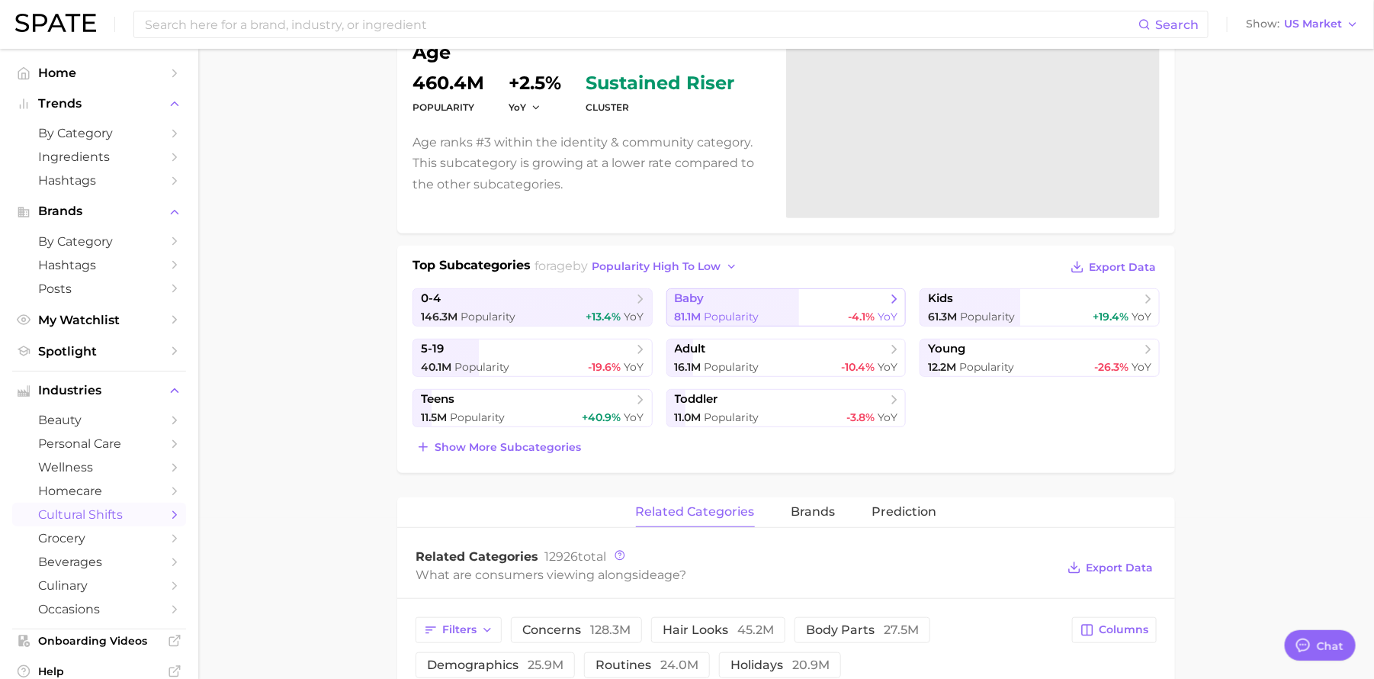
scroll to position [139, 0]
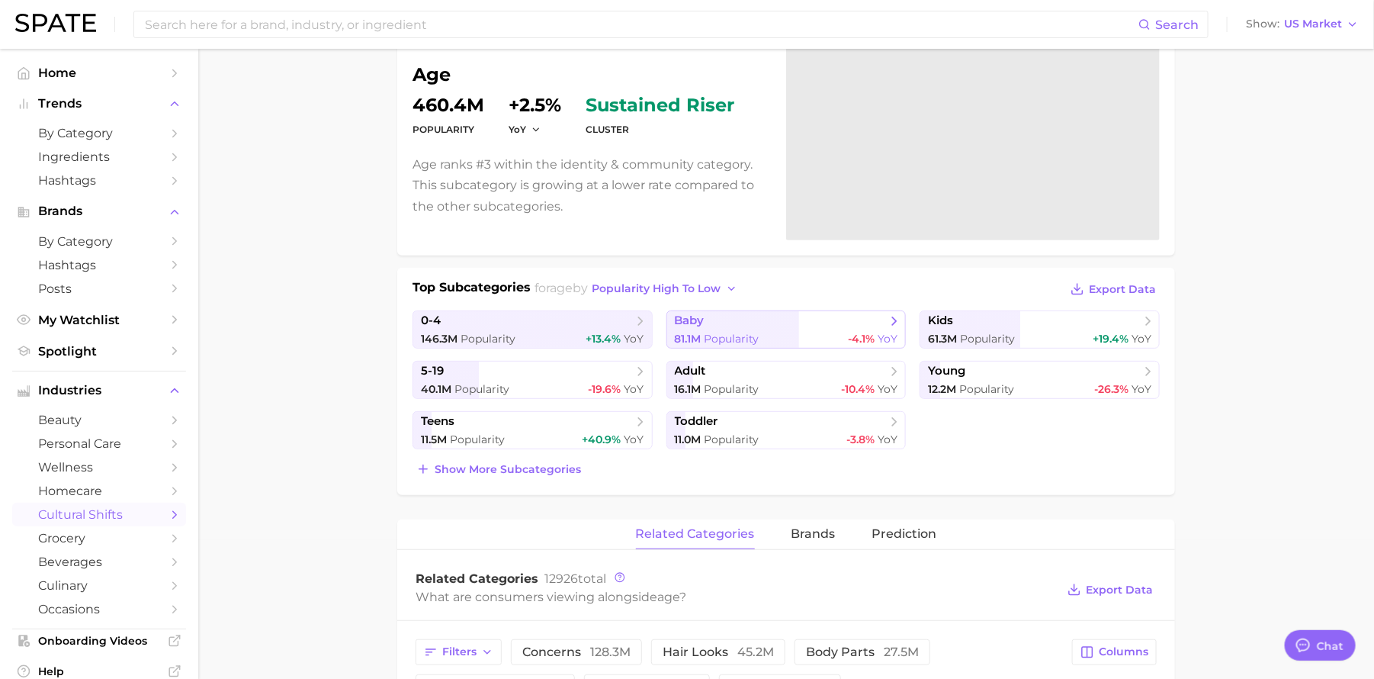
click at [756, 332] on span "Popularity" at bounding box center [732, 339] width 55 height 14
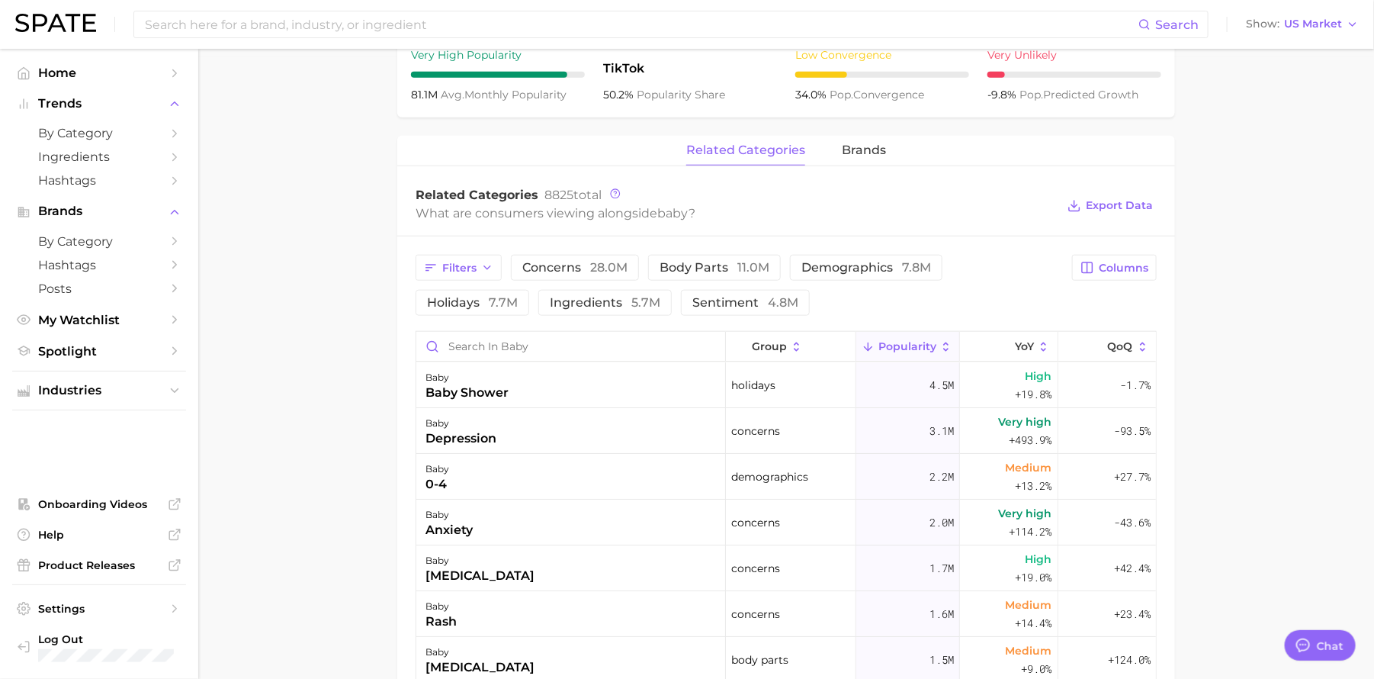
scroll to position [332, 0]
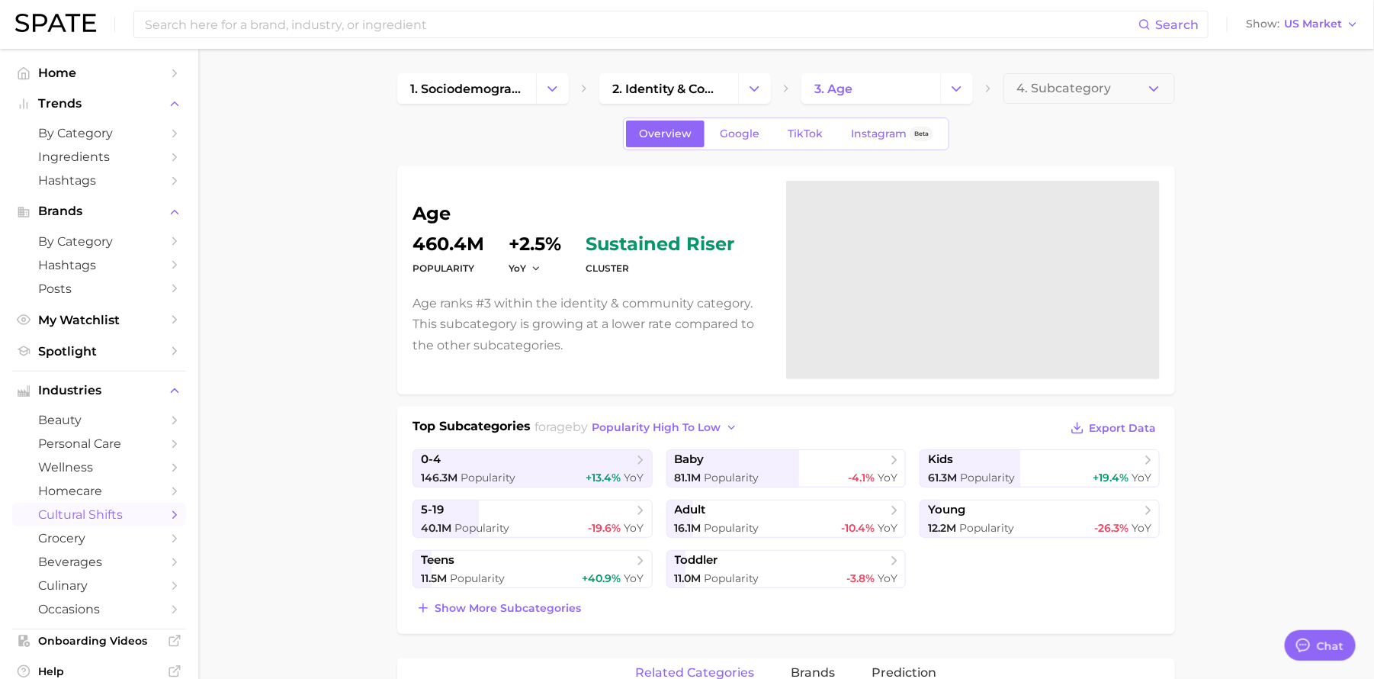
click at [291, 39] on div "Search Show US Market" at bounding box center [687, 24] width 1344 height 49
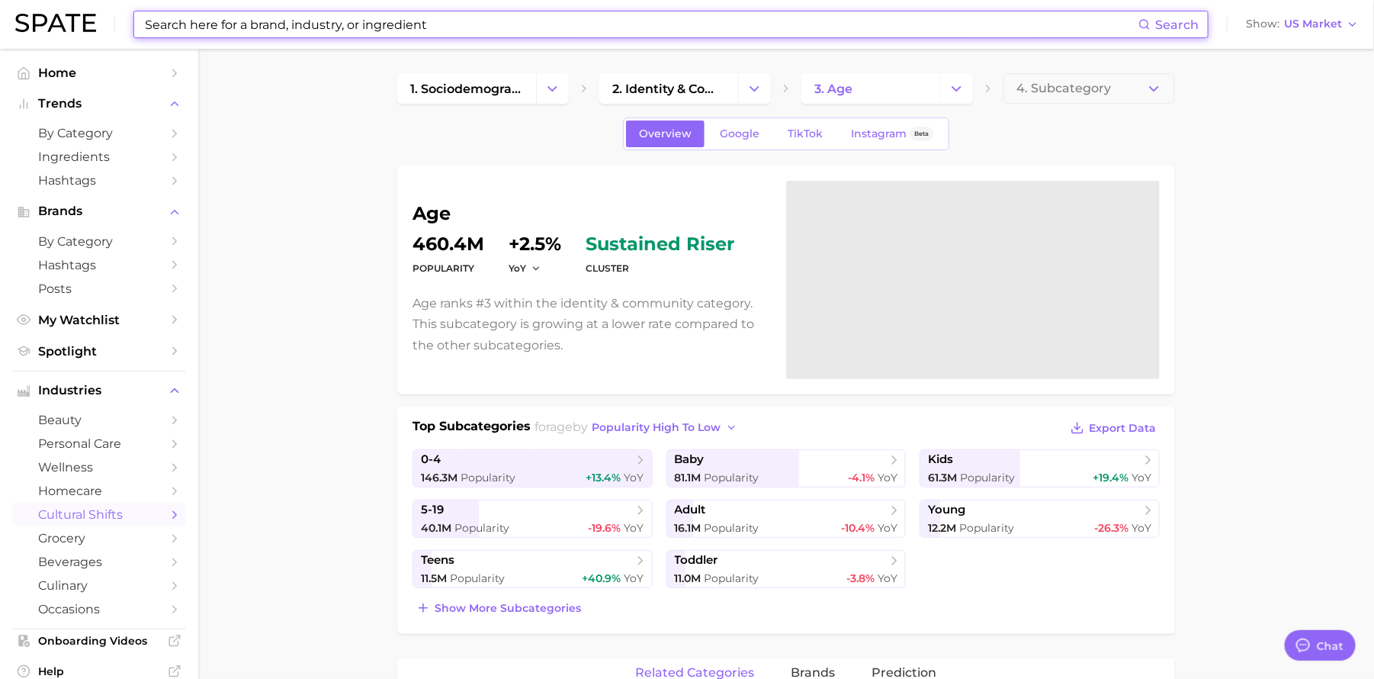
click at [295, 27] on input at bounding box center [640, 24] width 995 height 26
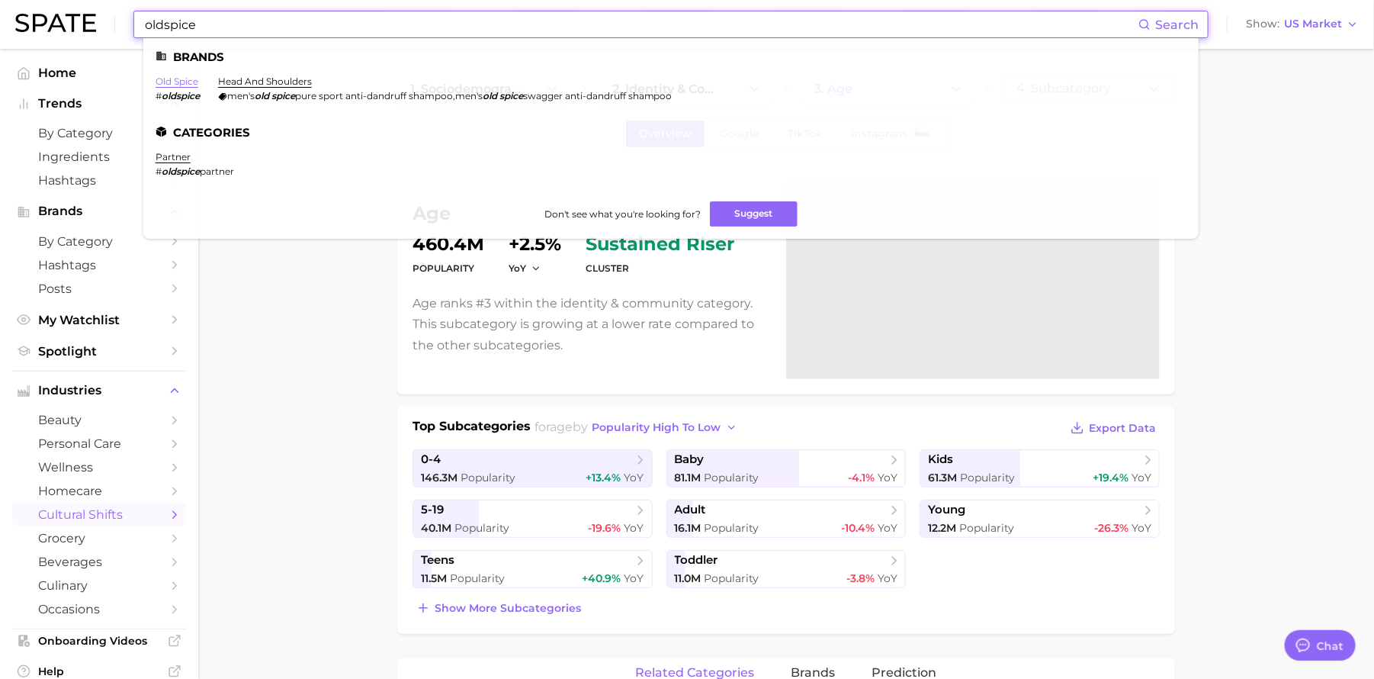
type input "oldspice"
click at [187, 81] on link "old spice" at bounding box center [177, 80] width 43 height 11
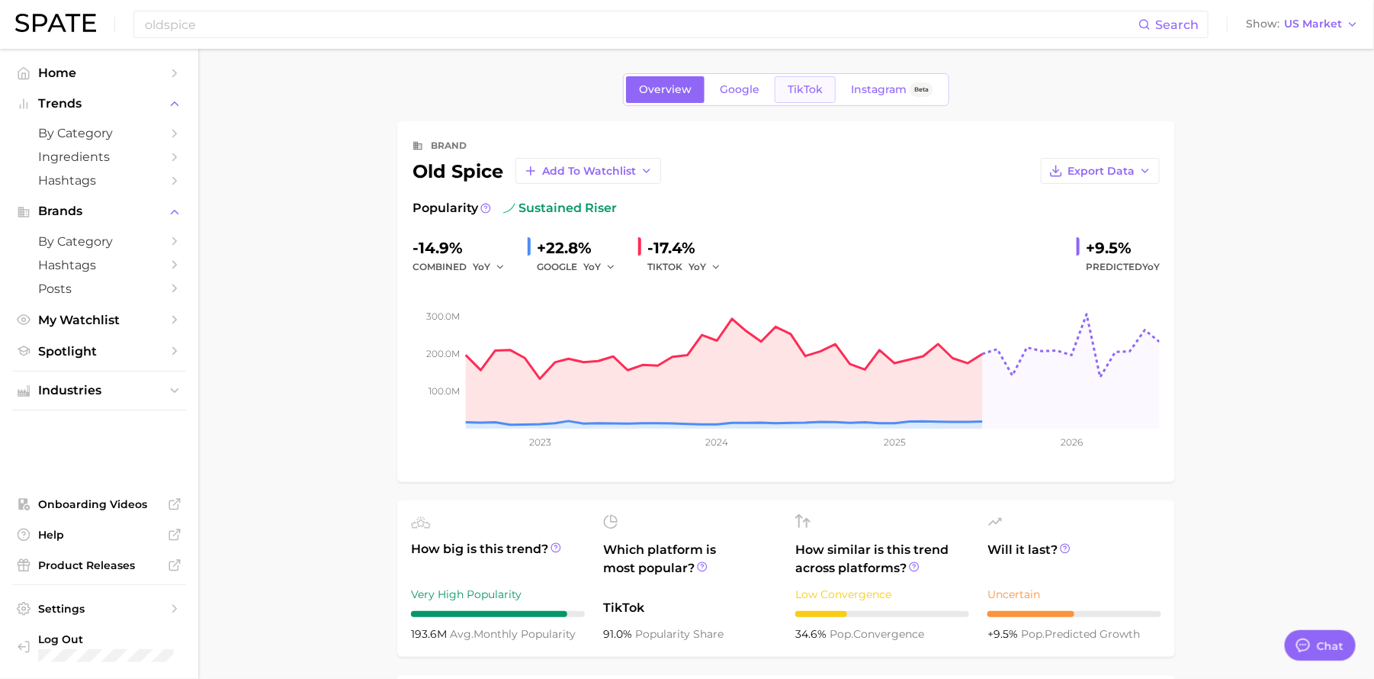
click at [792, 87] on span "TikTok" at bounding box center [805, 89] width 35 height 13
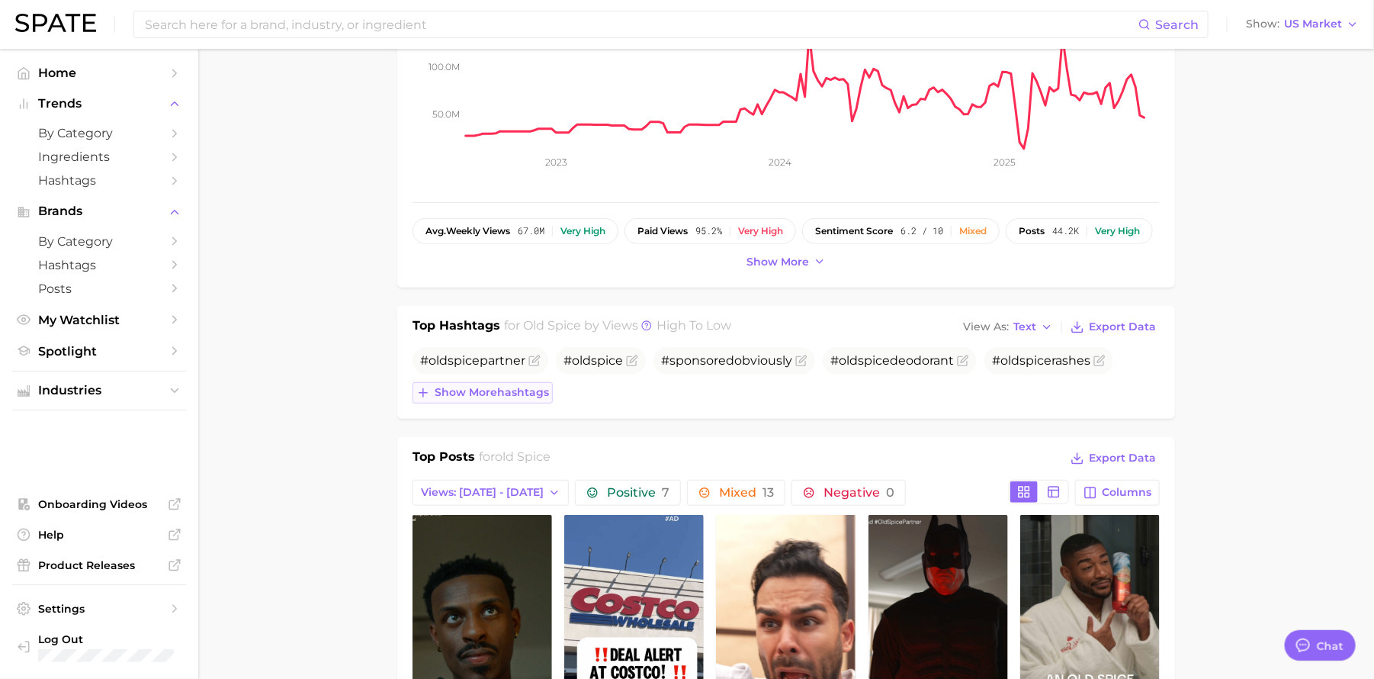
click at [465, 396] on span "Show more hashtags" at bounding box center [492, 392] width 114 height 13
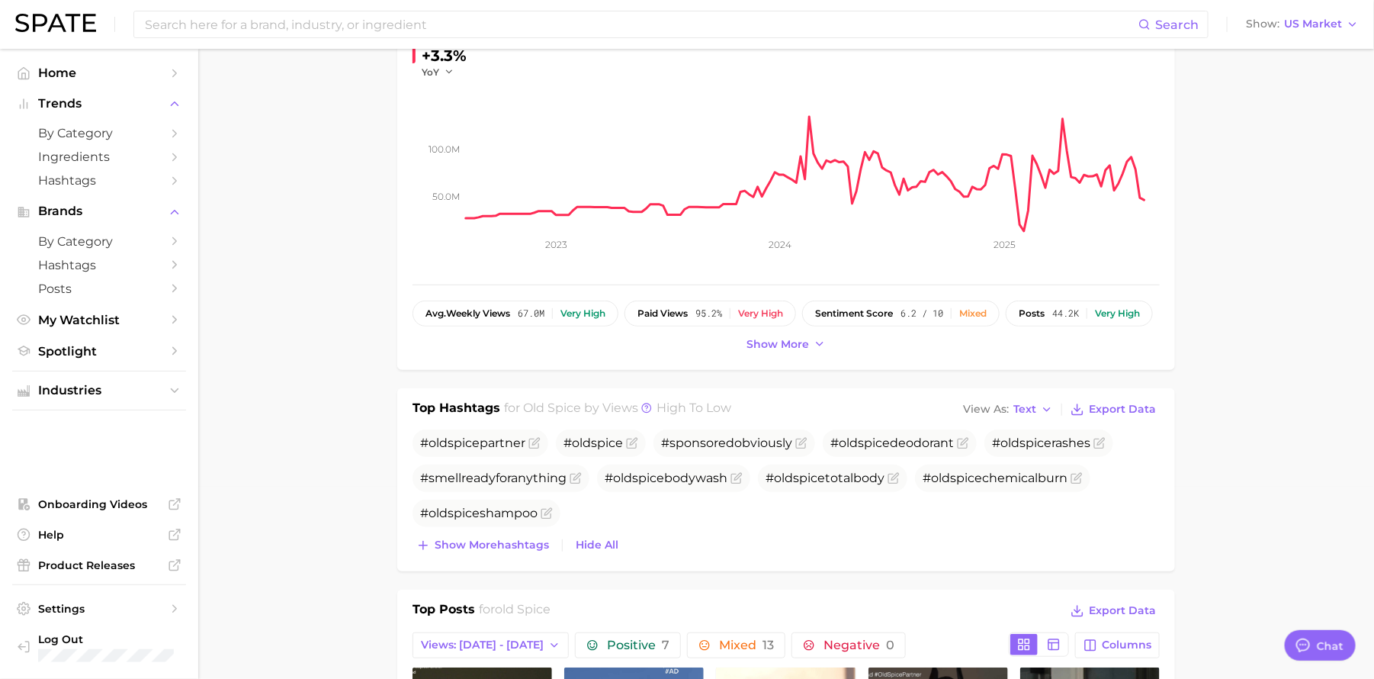
scroll to position [8, 0]
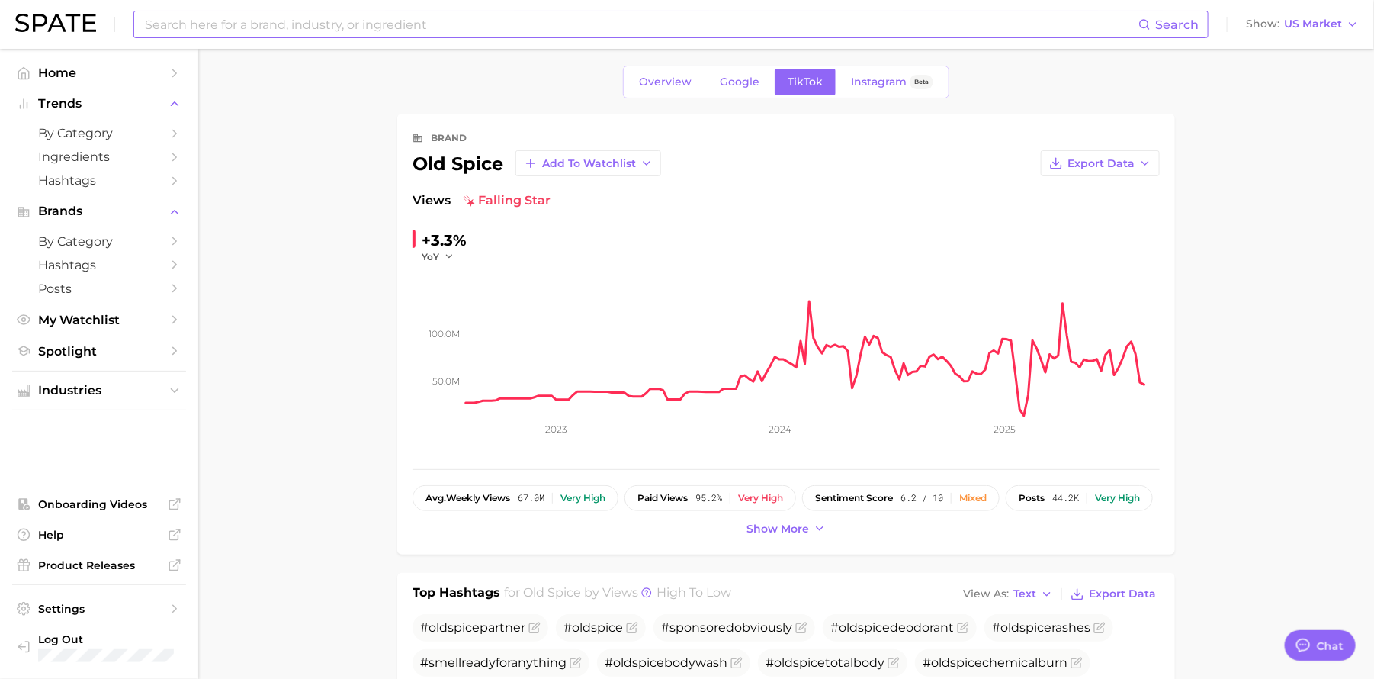
click at [396, 31] on input at bounding box center [640, 24] width 995 height 26
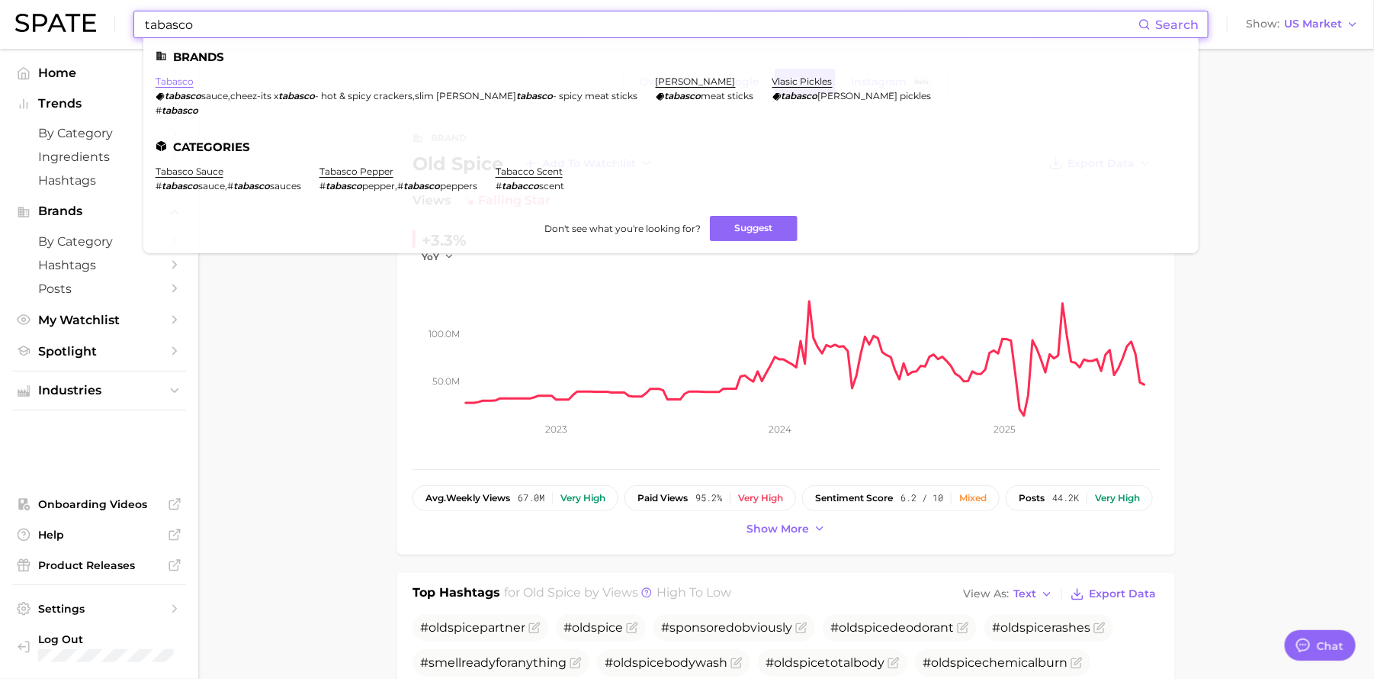
type input "tabasco"
click at [185, 82] on link "tabasco" at bounding box center [175, 80] width 38 height 11
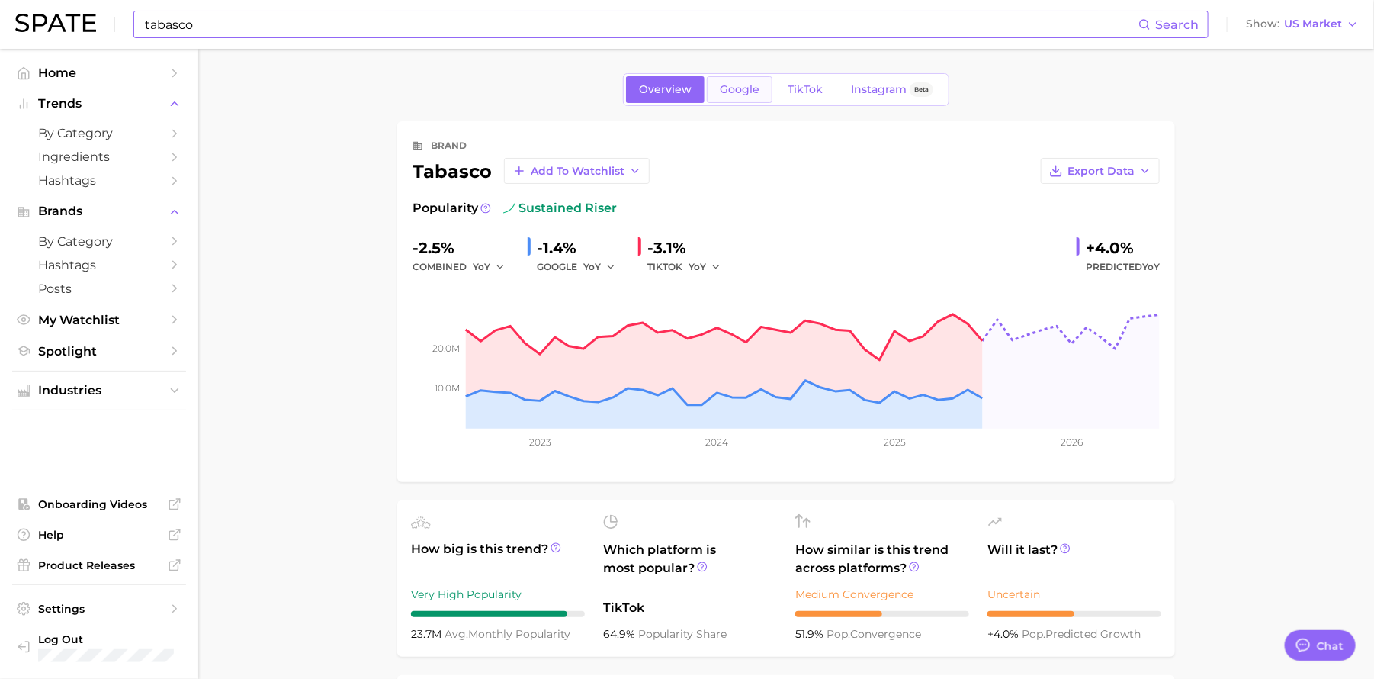
click at [753, 81] on link "Google" at bounding box center [740, 89] width 66 height 27
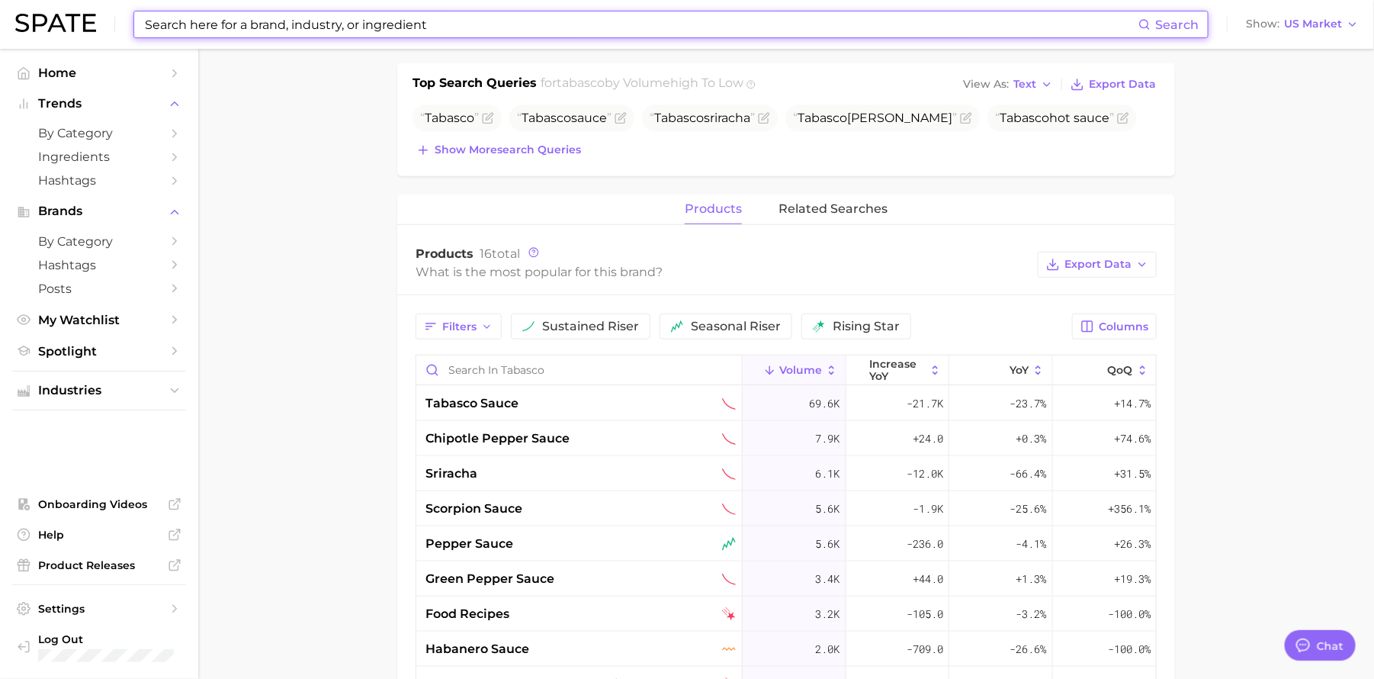
scroll to position [483, 0]
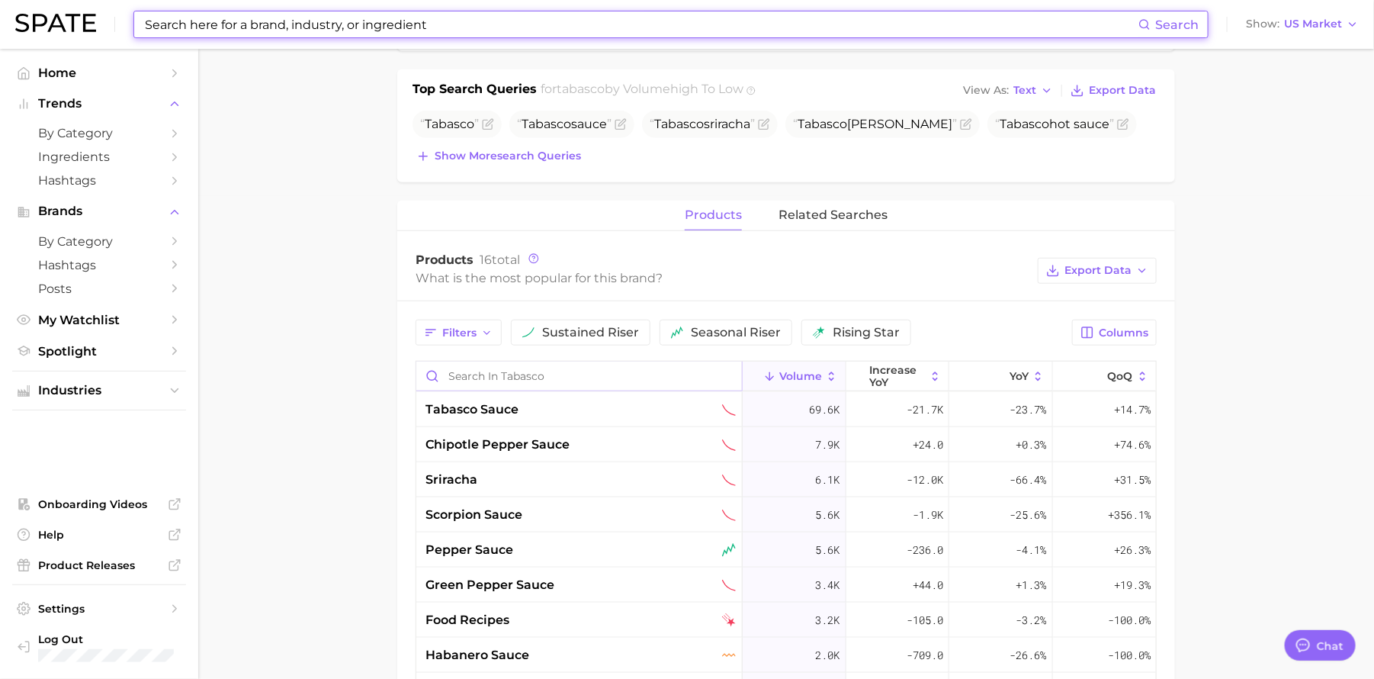
click at [519, 375] on input "Search in tabasco" at bounding box center [579, 375] width 326 height 29
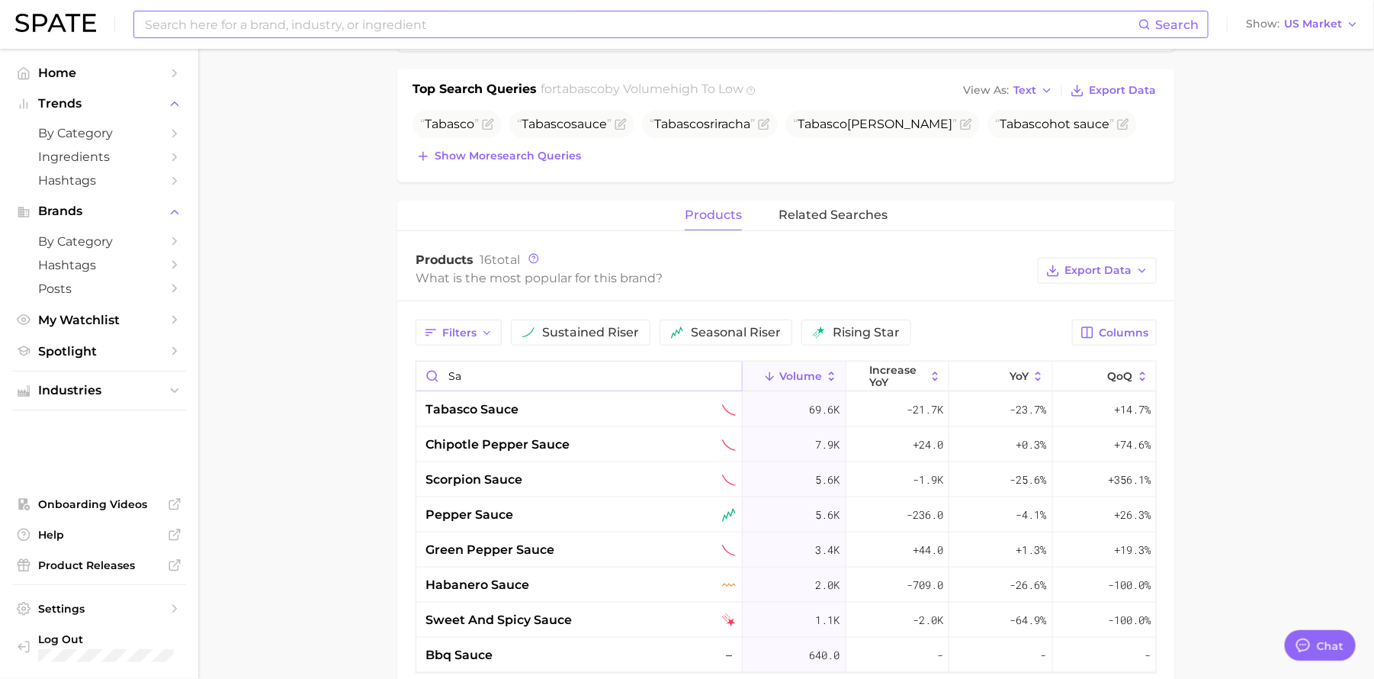
type input "s"
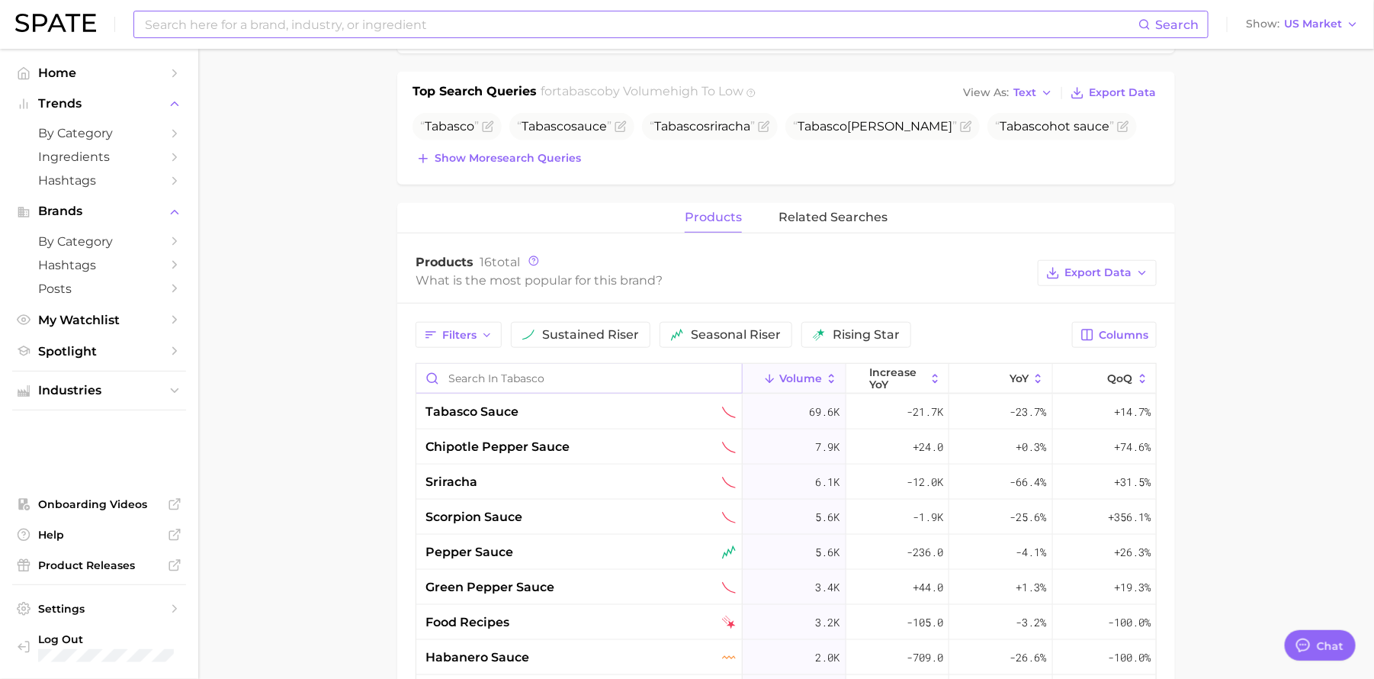
scroll to position [479, 0]
click at [403, 15] on input at bounding box center [640, 24] width 995 height 26
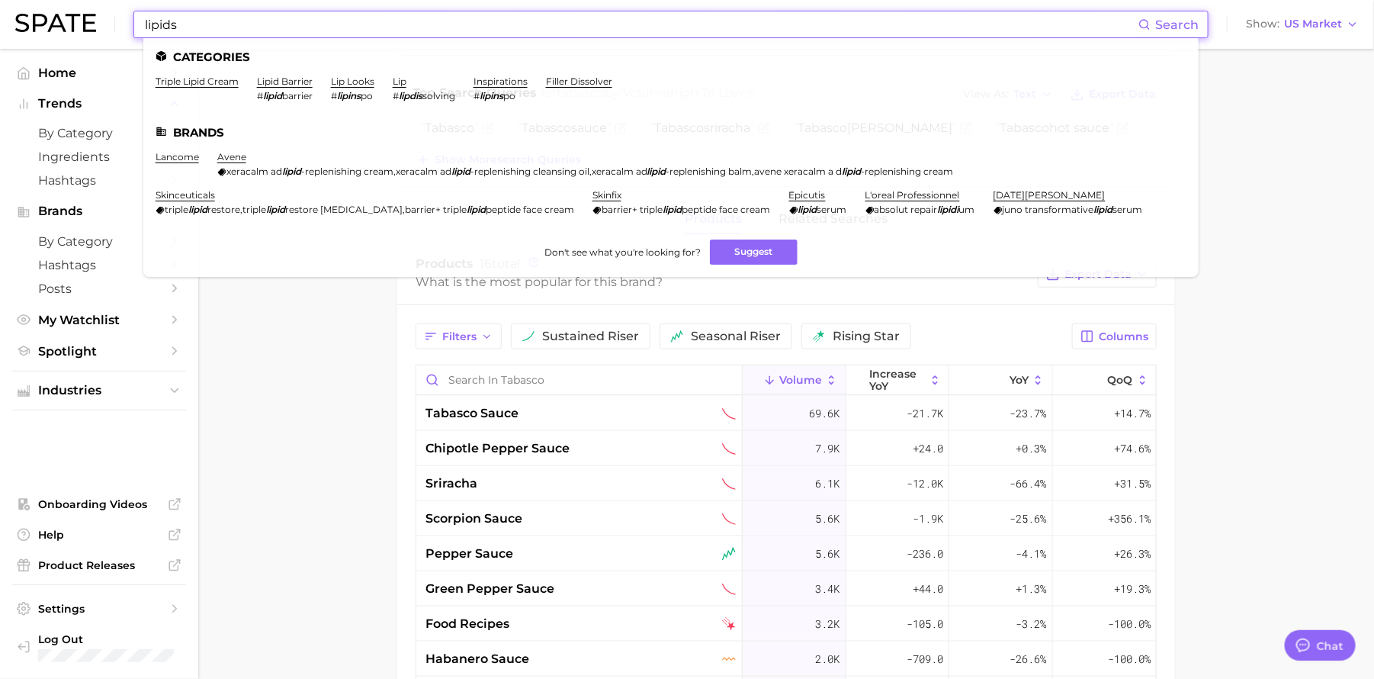
drag, startPoint x: 195, startPoint y: 21, endPoint x: 102, endPoint y: 18, distance: 93.1
click at [102, 18] on div "lipids Search Categories triple lipid cream lipid barrier # lipid barrier lip l…" at bounding box center [687, 24] width 1344 height 49
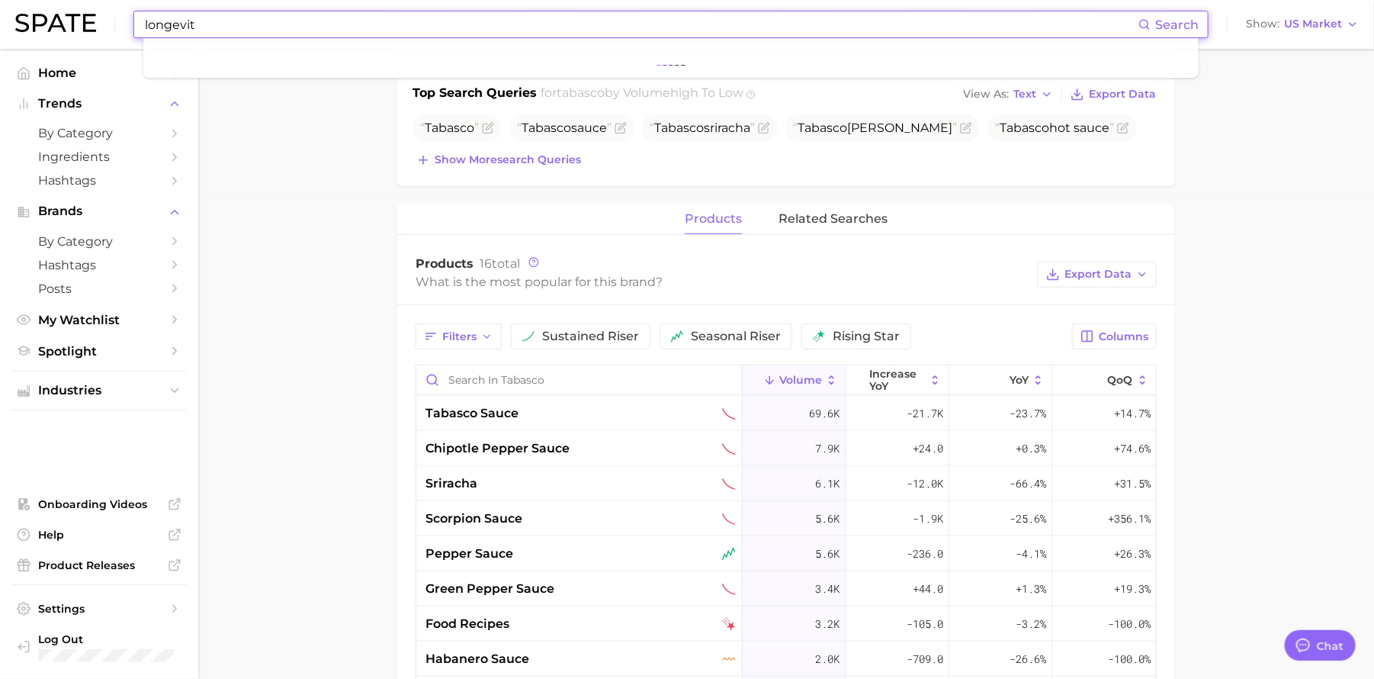
type input "longevity"
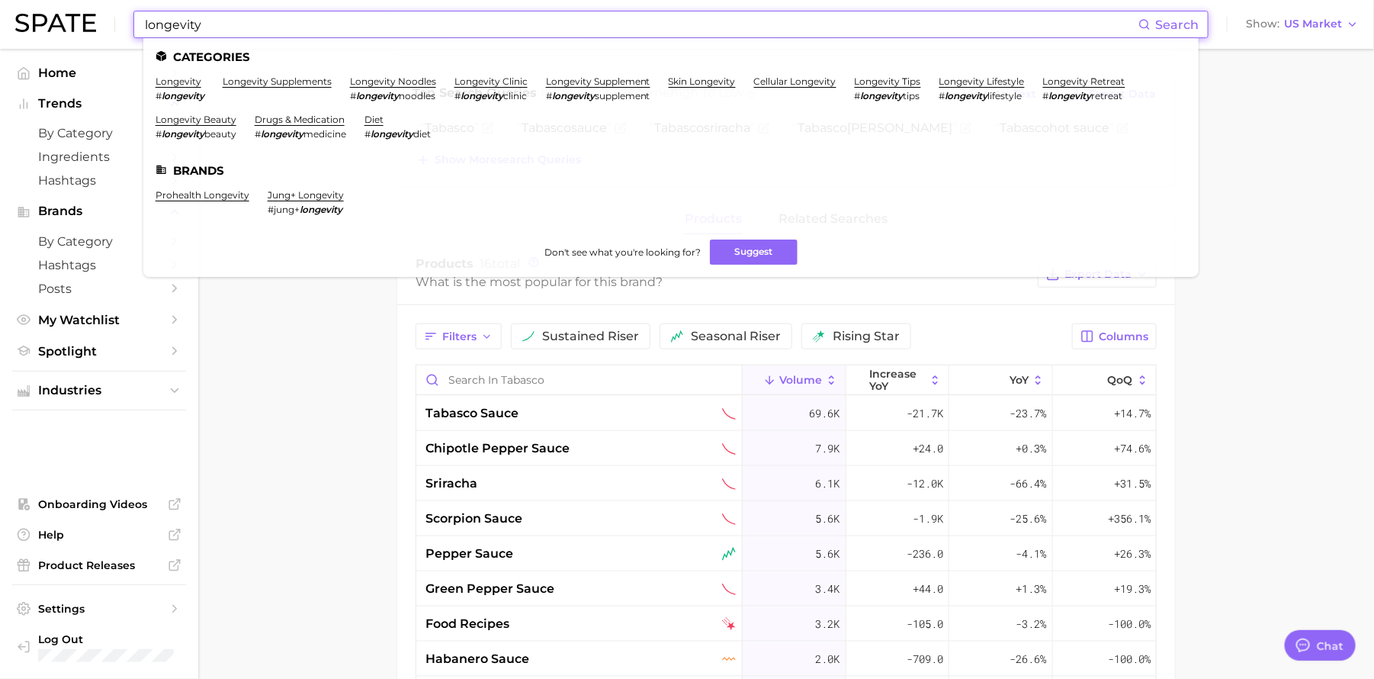
drag, startPoint x: 207, startPoint y: 25, endPoint x: 126, endPoint y: 19, distance: 81.8
click at [126, 19] on div "longevity Search Categories longevity # longevity longevity supplements longevi…" at bounding box center [687, 24] width 1344 height 49
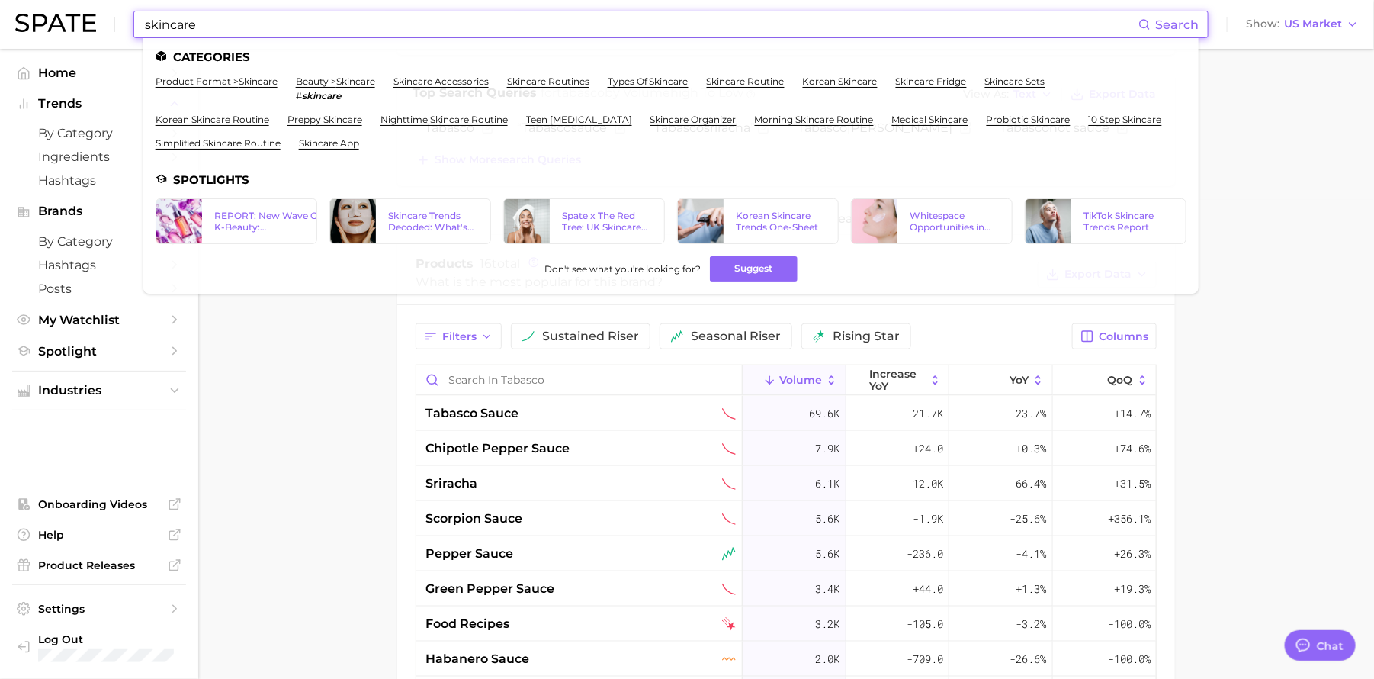
type input "skincare"
type textarea "x"
drag, startPoint x: 220, startPoint y: 31, endPoint x: 108, endPoint y: 11, distance: 112.9
click at [110, 11] on div "skincare Search Categories product format > skincare beauty > skincare # skinca…" at bounding box center [687, 24] width 1344 height 49
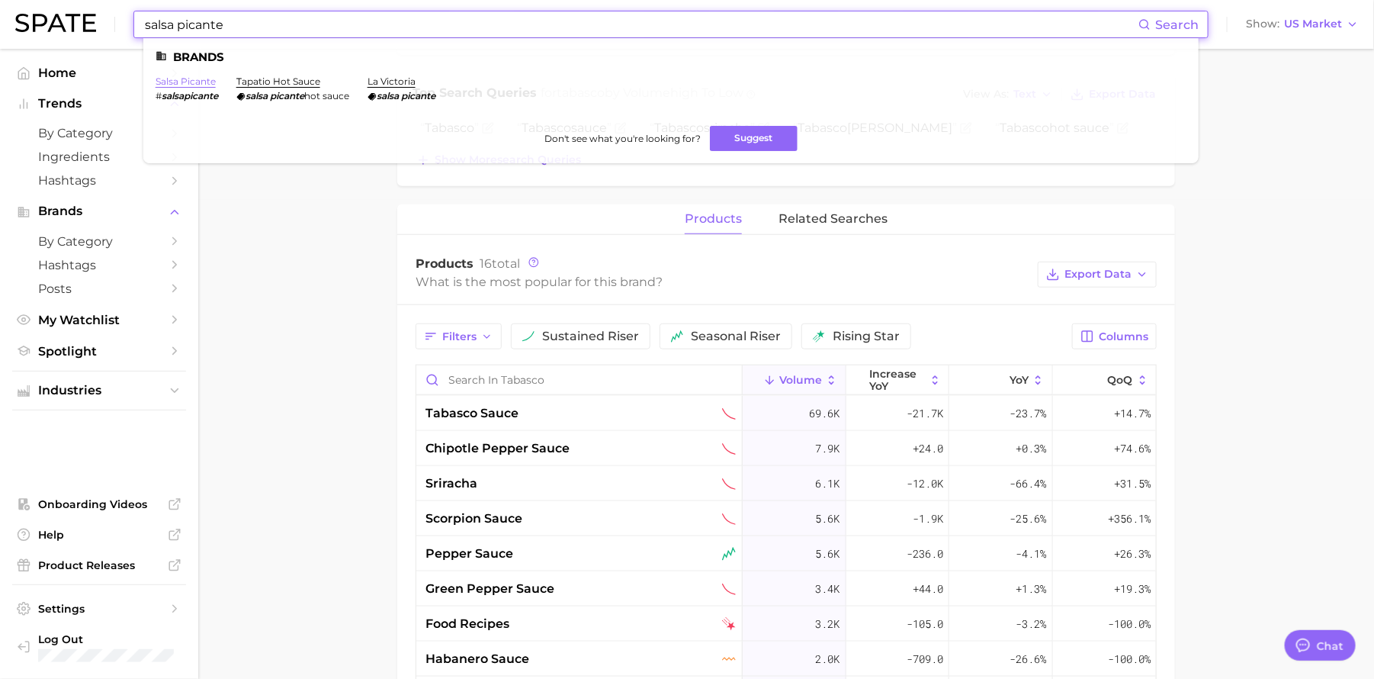
type input "salsa picante"
click at [180, 79] on link "salsa picante" at bounding box center [186, 80] width 60 height 11
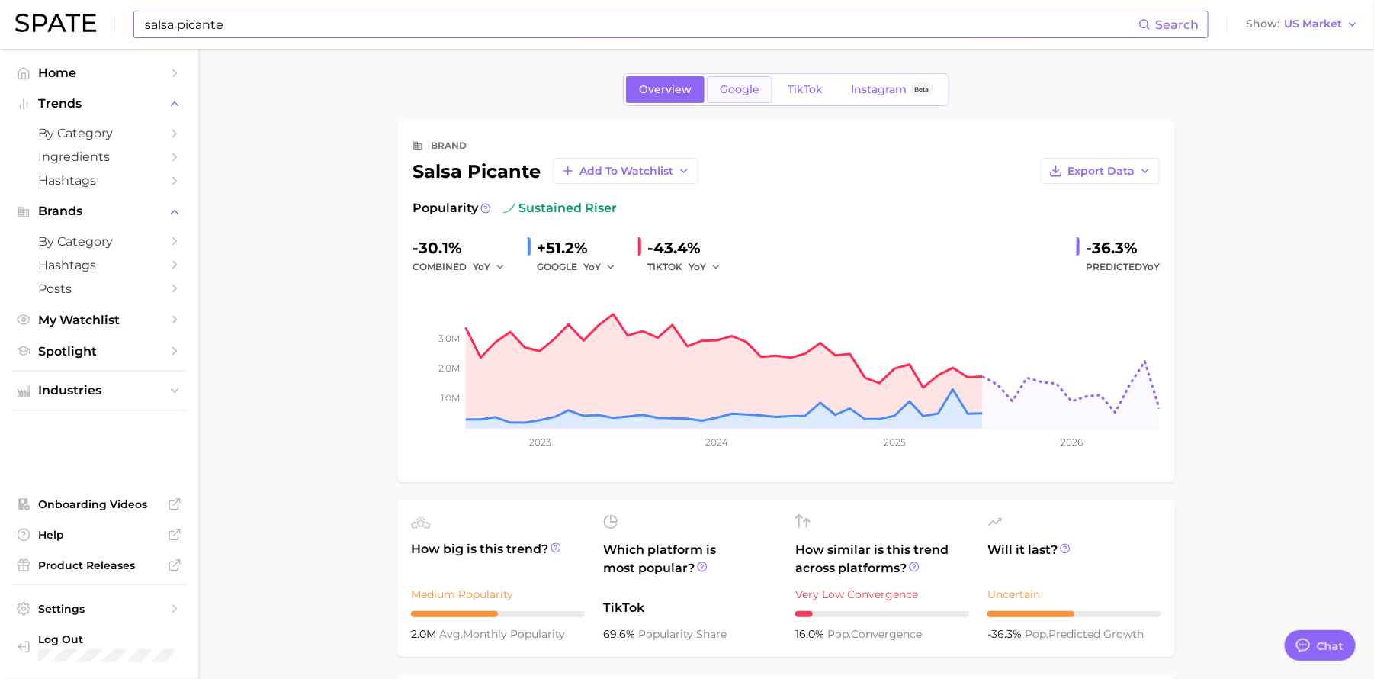
click at [751, 91] on span "Google" at bounding box center [740, 89] width 40 height 13
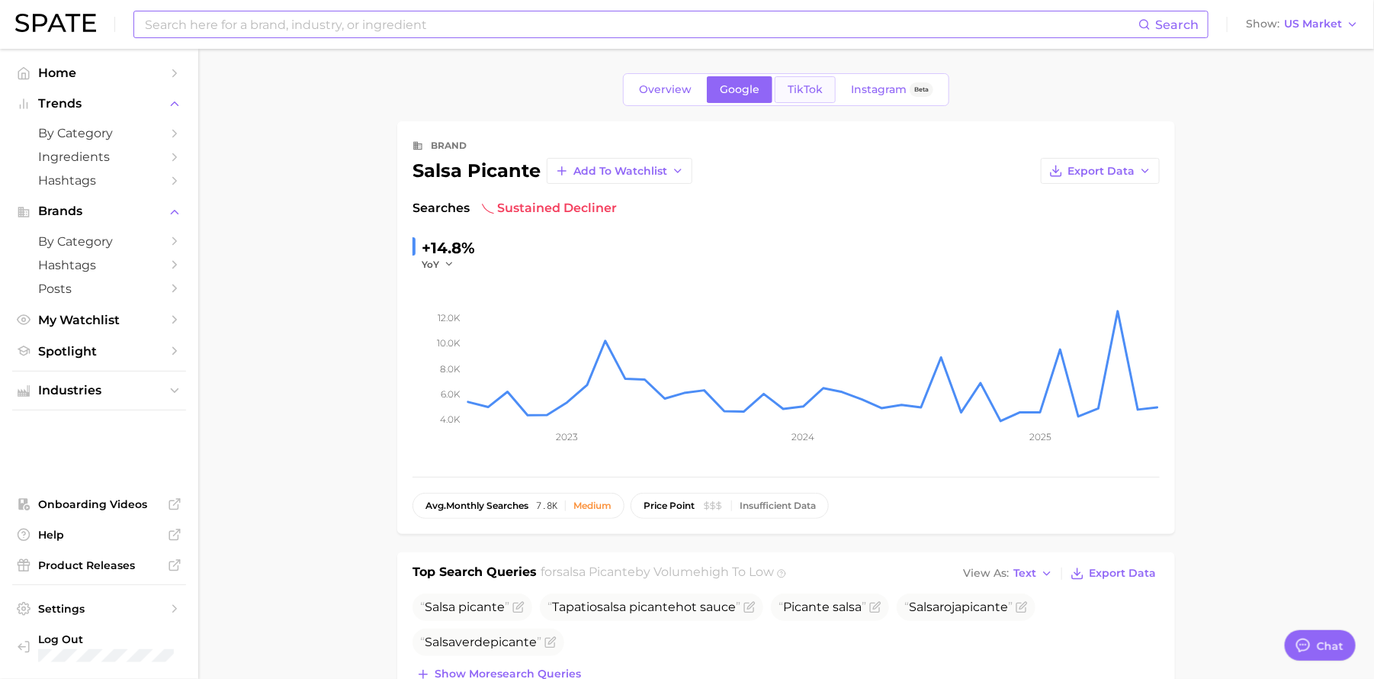
click at [798, 93] on span "TikTok" at bounding box center [805, 89] width 35 height 13
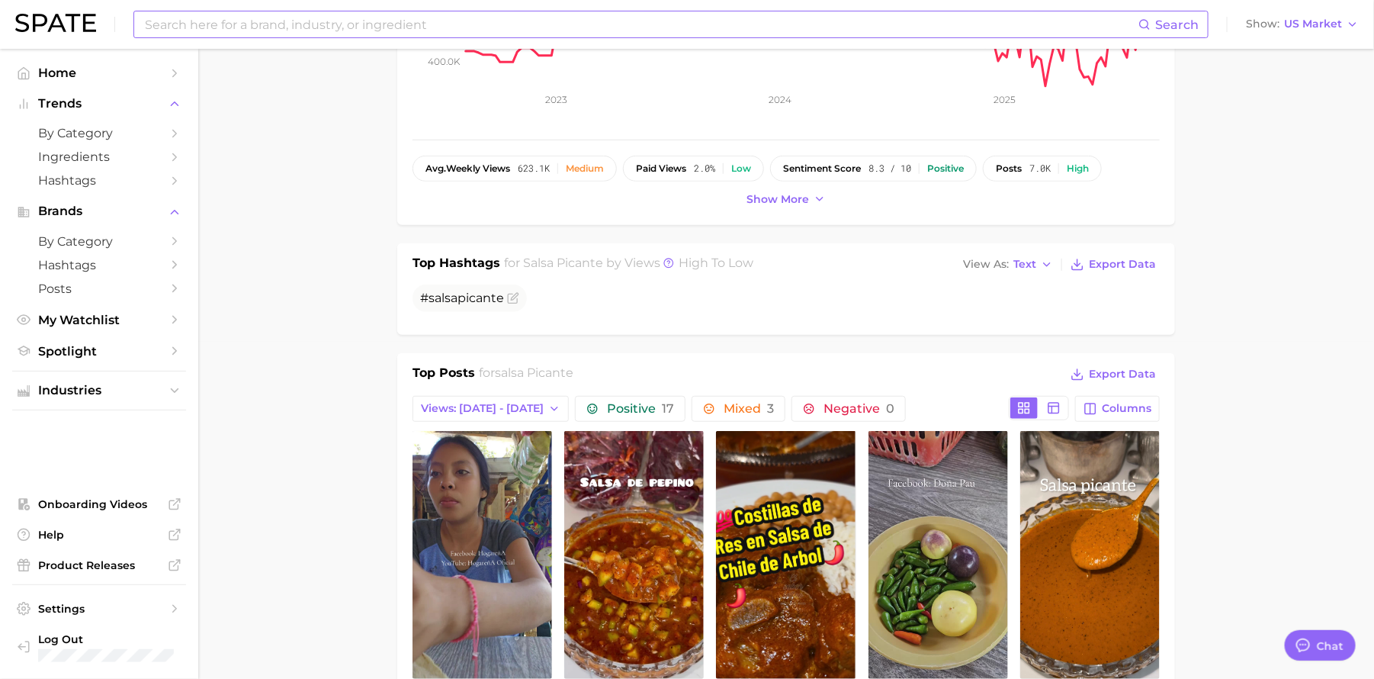
scroll to position [281, 0]
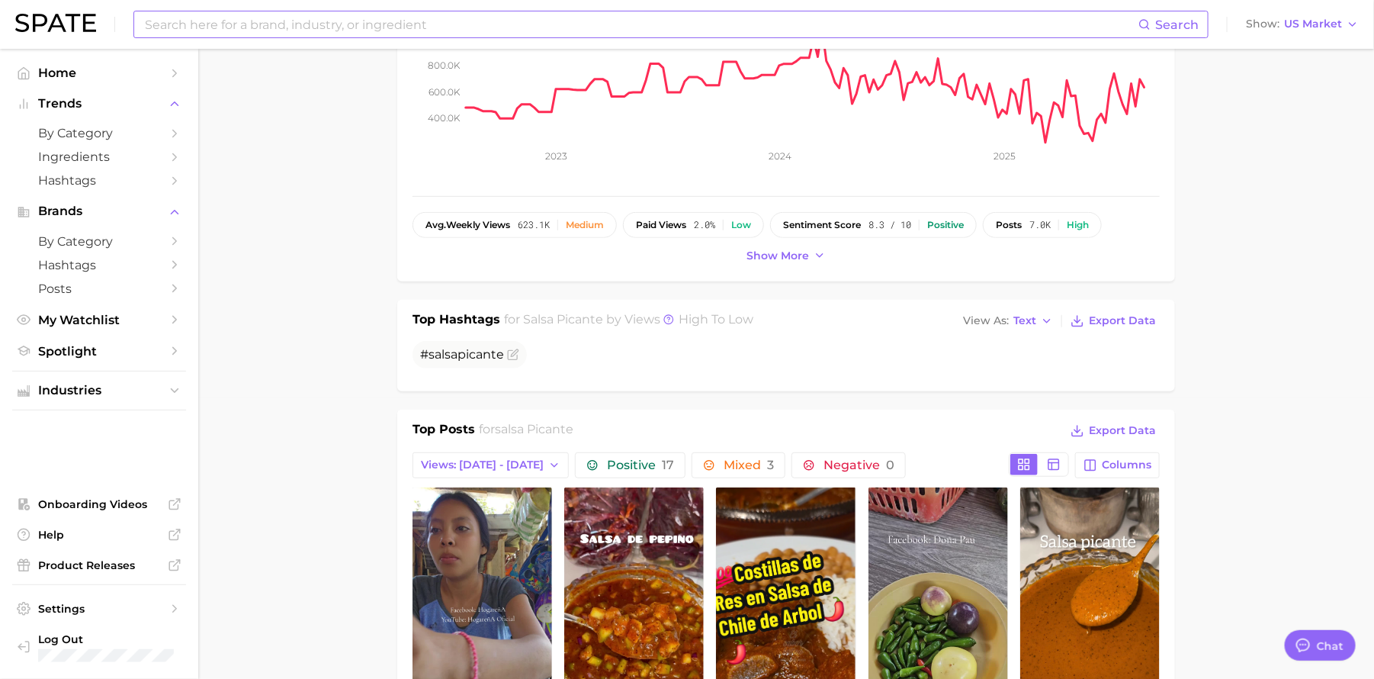
click at [219, 29] on input at bounding box center [640, 24] width 995 height 26
click at [220, 22] on input "tabasco" at bounding box center [640, 24] width 995 height 26
click at [333, 32] on input "tabasco" at bounding box center [640, 24] width 995 height 26
type input "tabasco"
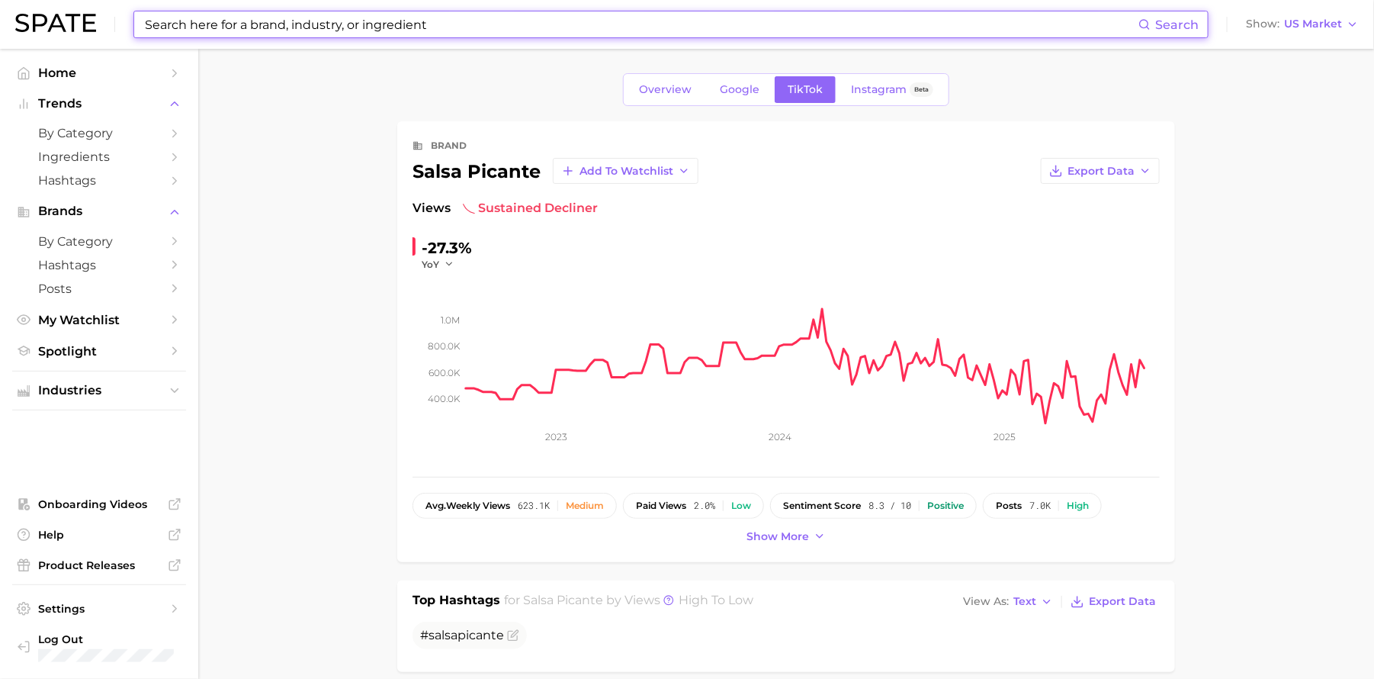
click at [313, 18] on input at bounding box center [640, 24] width 995 height 26
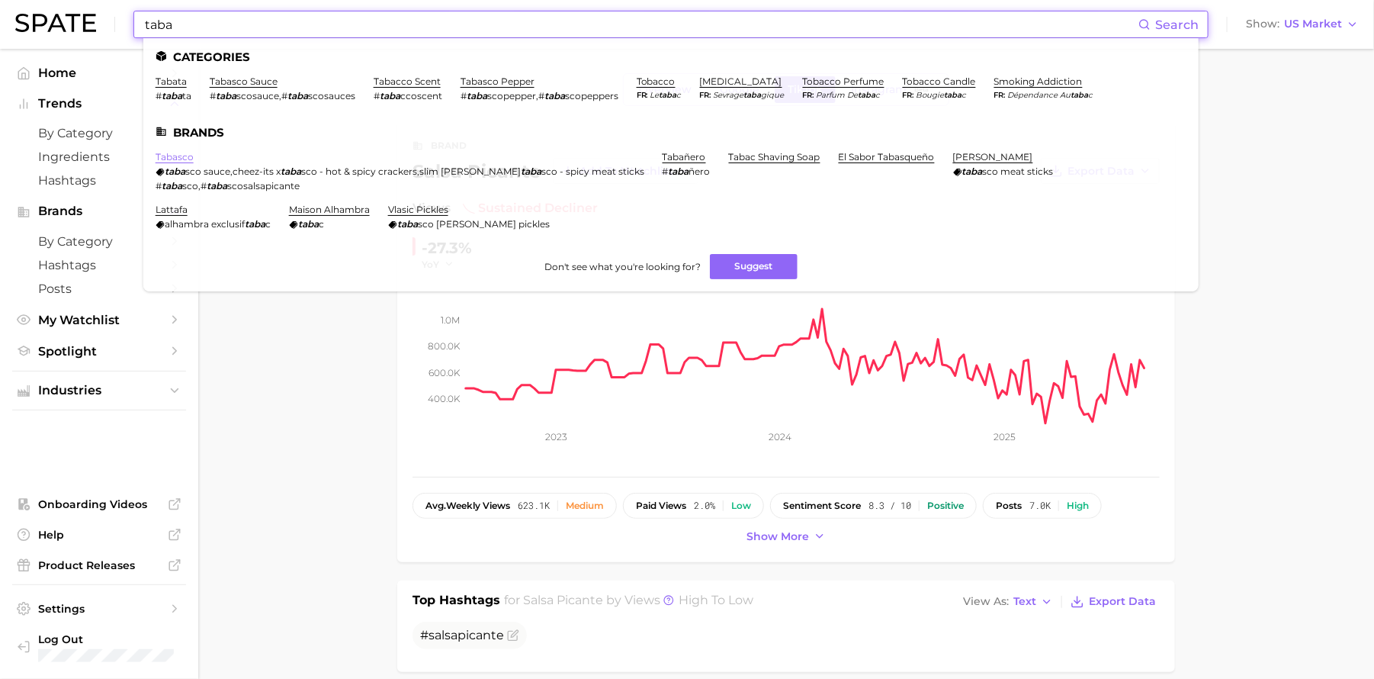
type input "taba"
click at [188, 155] on link "tabasco" at bounding box center [175, 156] width 38 height 11
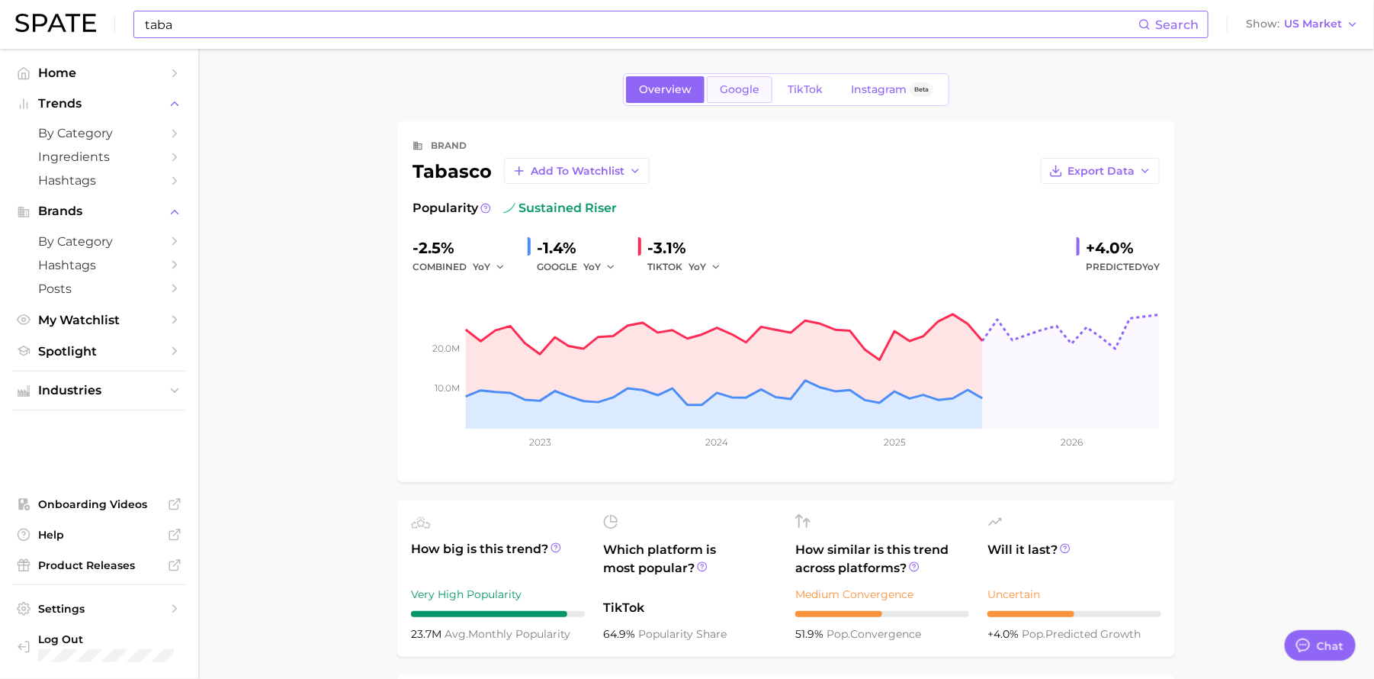
click at [740, 88] on span "Google" at bounding box center [740, 89] width 40 height 13
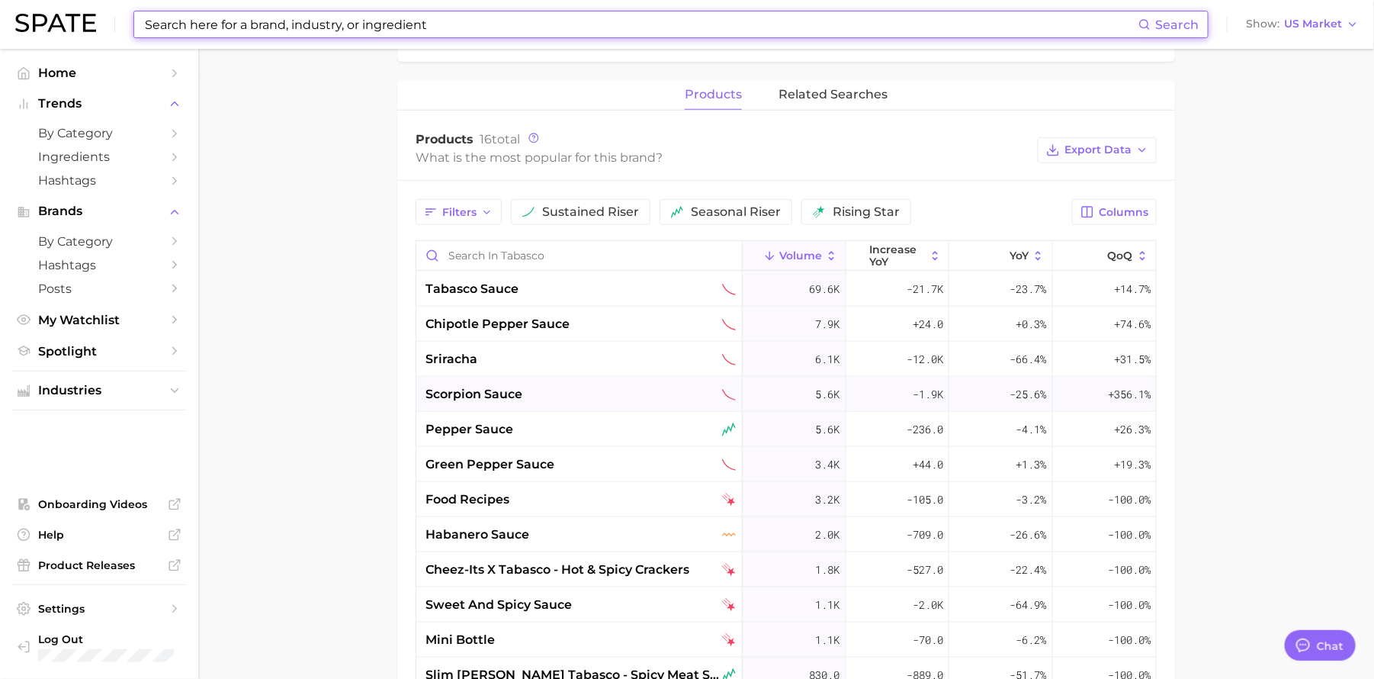
scroll to position [602, 0]
click at [77, 345] on span "Spotlight" at bounding box center [99, 351] width 122 height 14
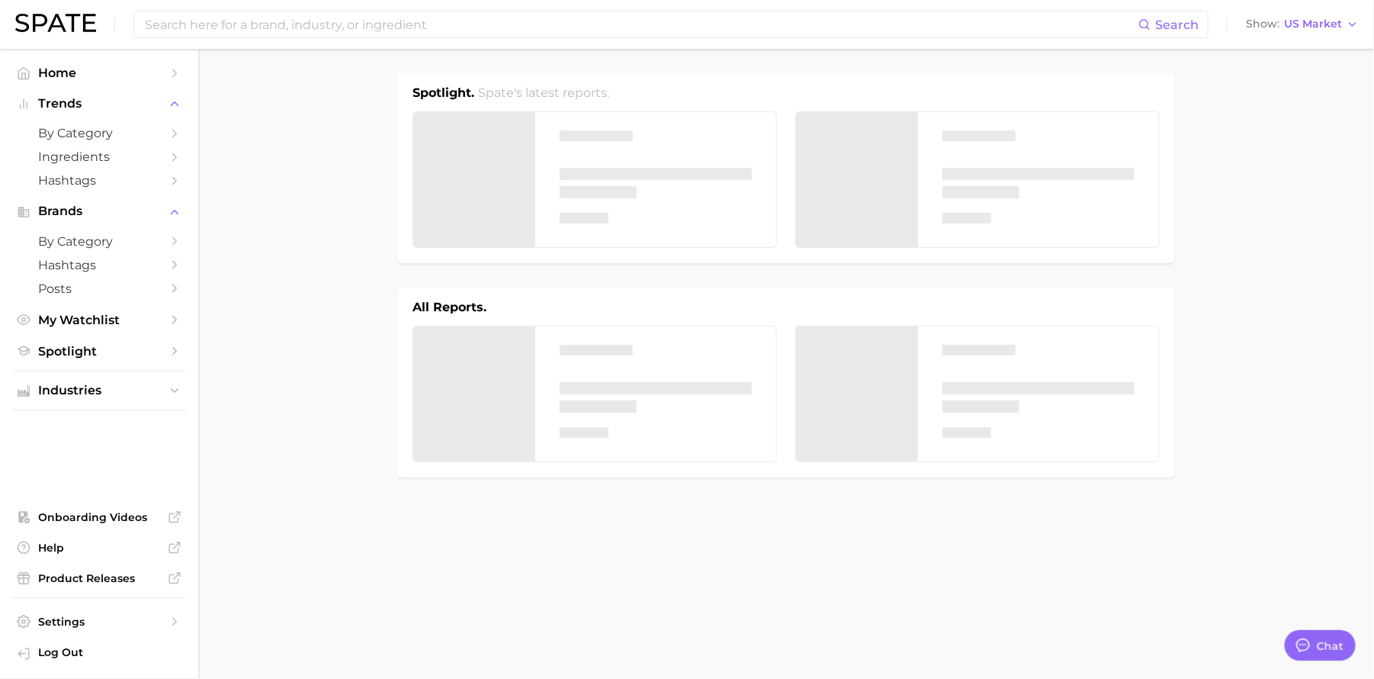
type textarea "x"
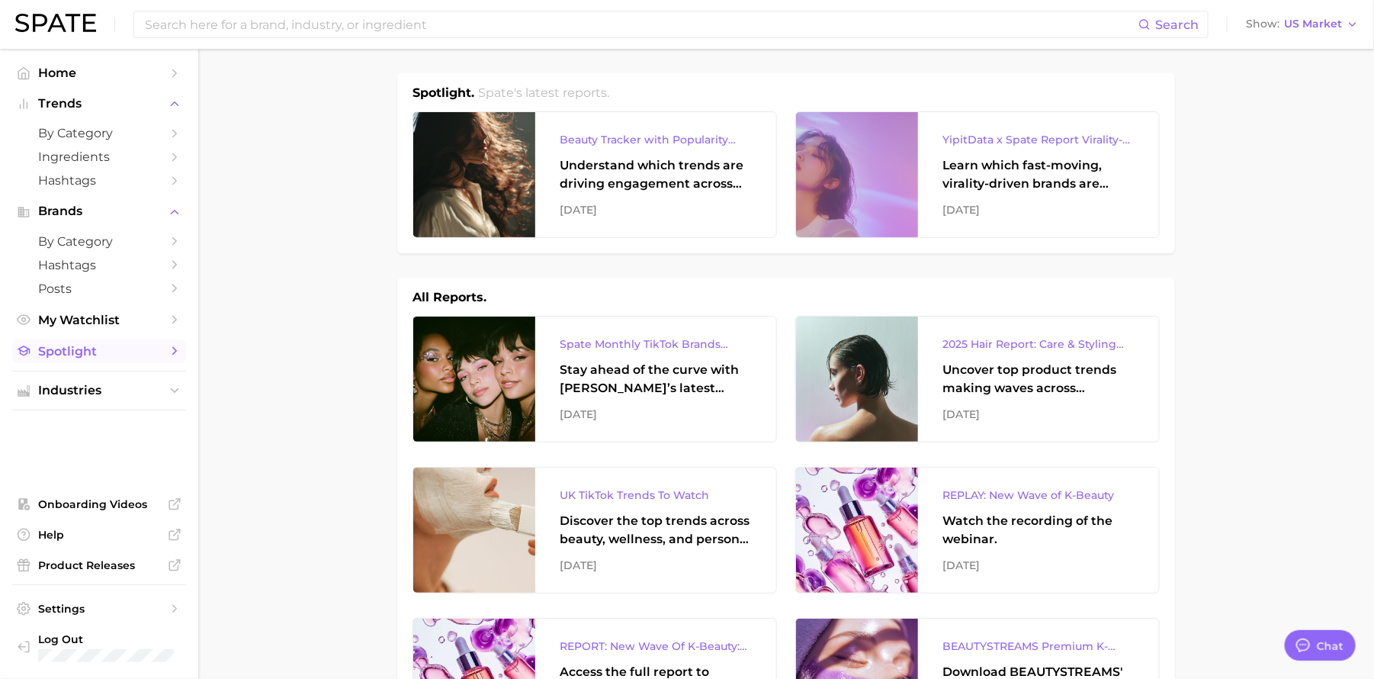
click at [90, 344] on span "Spotlight" at bounding box center [99, 351] width 122 height 14
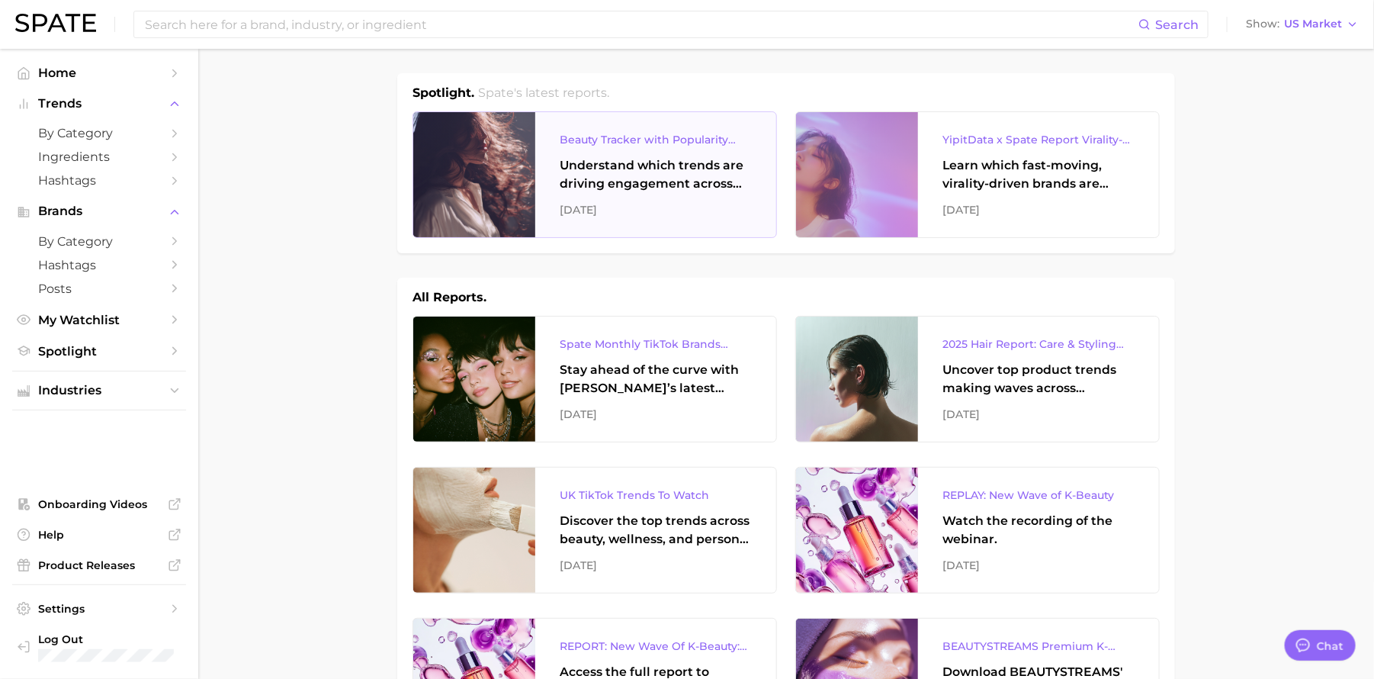
click at [635, 136] on div "Beauty Tracker with Popularity Index" at bounding box center [656, 139] width 192 height 18
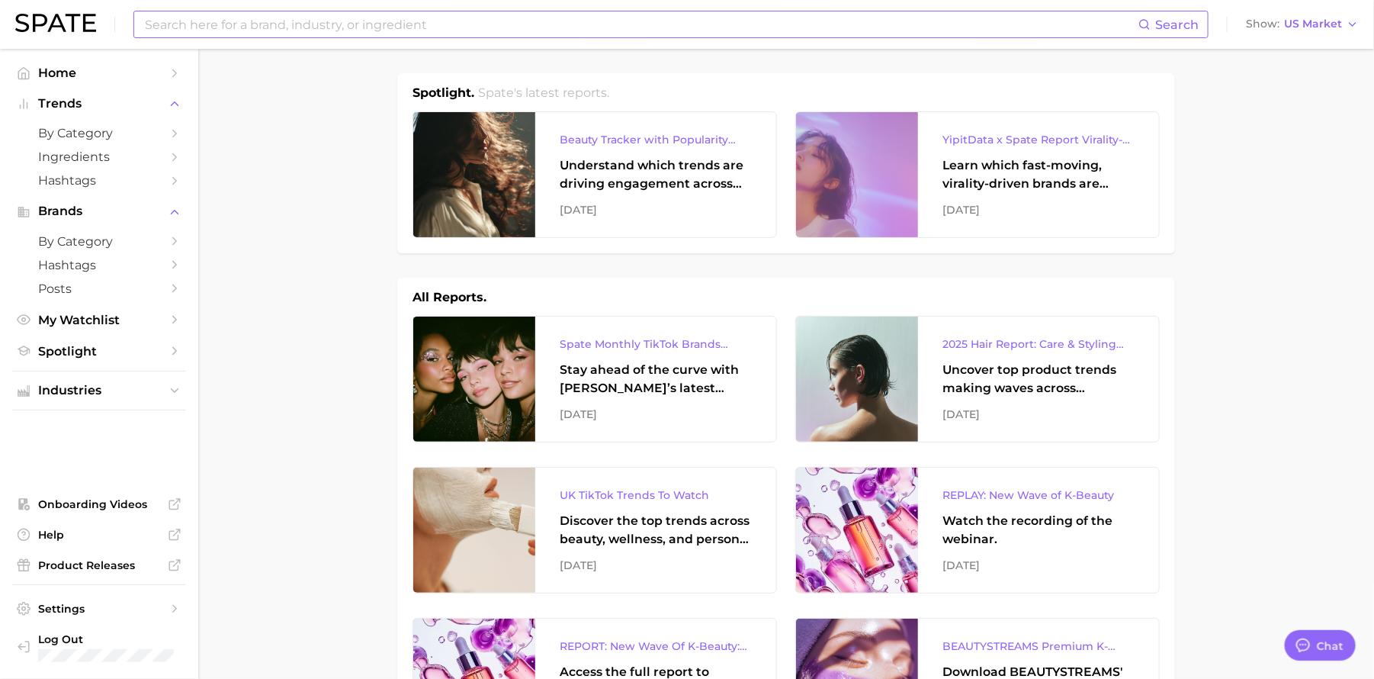
click at [359, 33] on input at bounding box center [640, 24] width 995 height 26
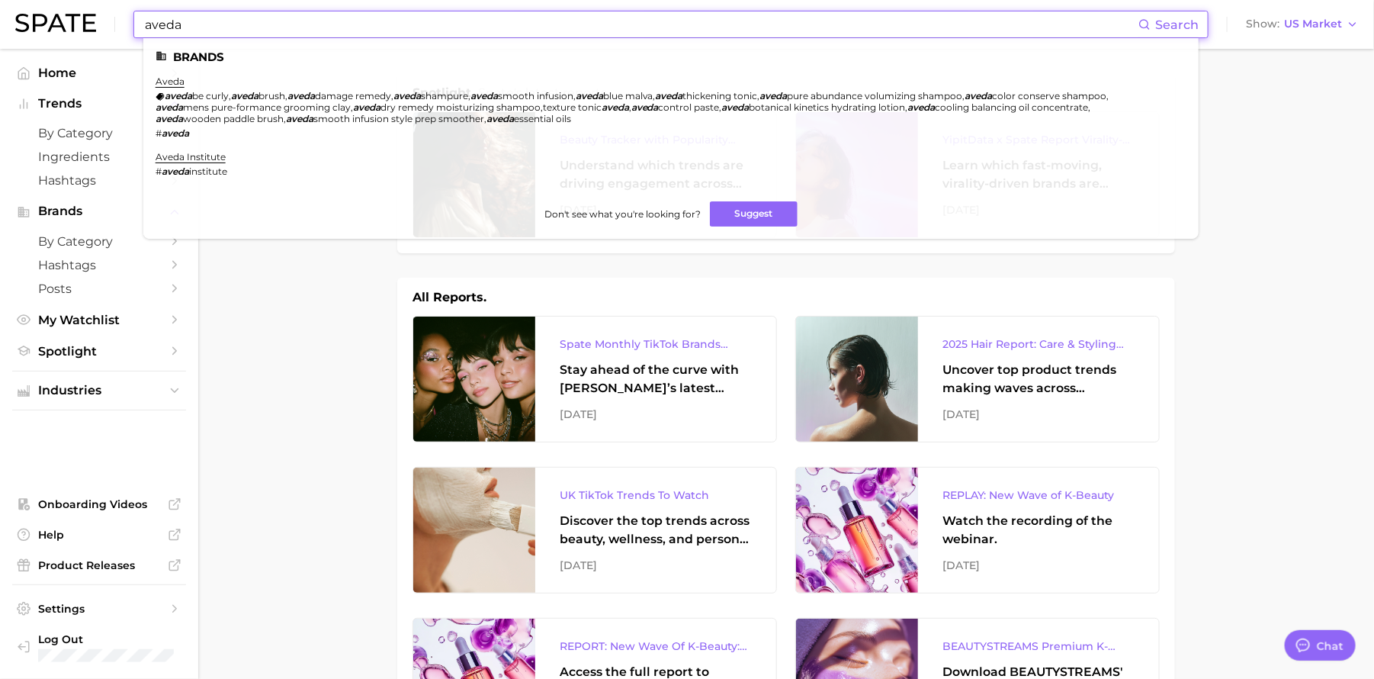
type input "aveda"
click at [235, 154] on ul "aveda aveda be curly , aveda brush , aveda damage remedy , aveda shampure , ave…" at bounding box center [671, 132] width 1031 height 114
click at [207, 151] on link "aveda institute" at bounding box center [191, 156] width 70 height 11
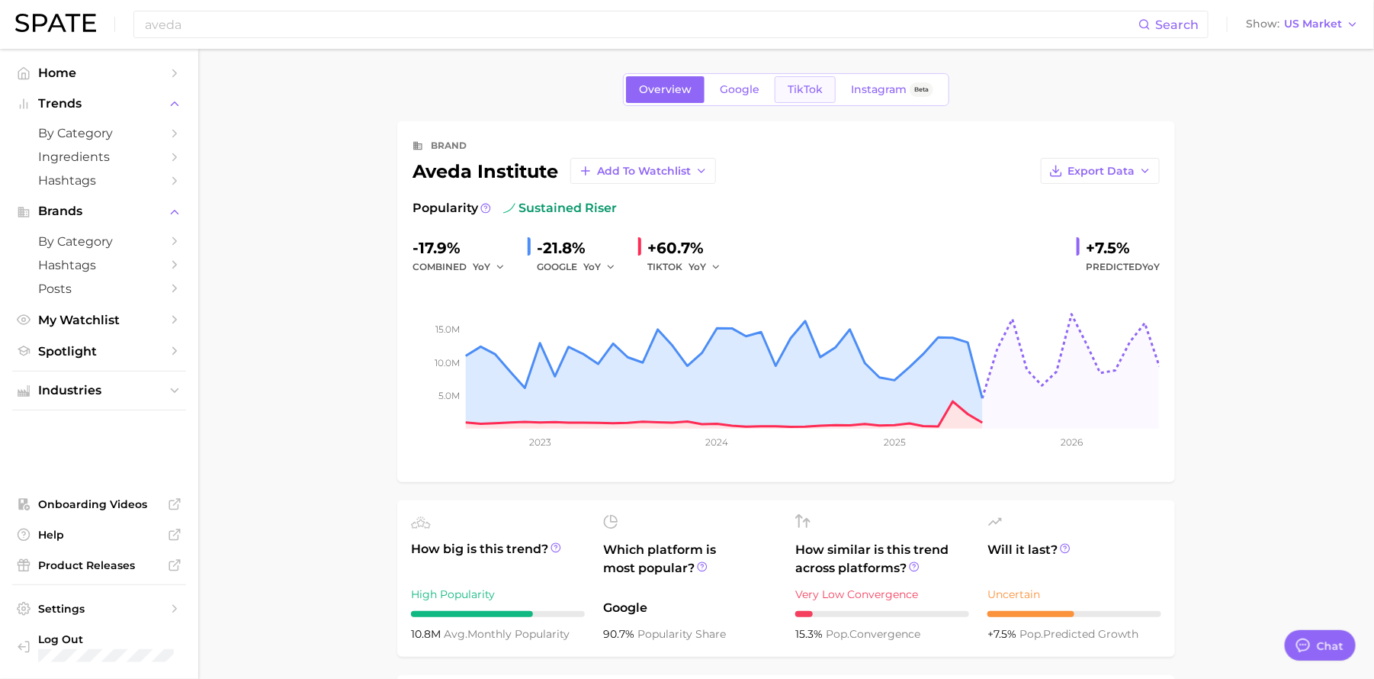
click at [817, 91] on span "TikTok" at bounding box center [805, 89] width 35 height 13
